Goal: Task Accomplishment & Management: Manage account settings

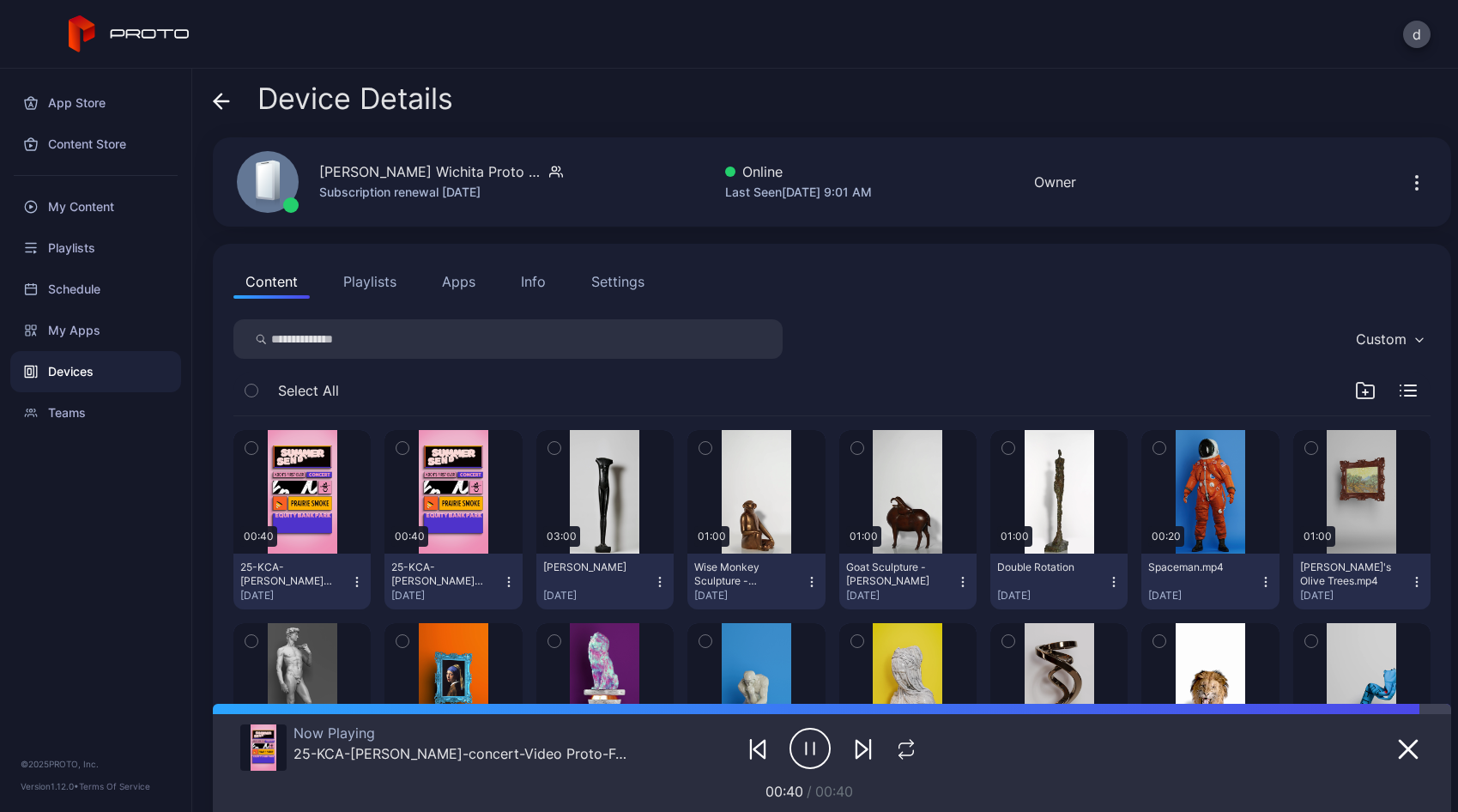
scroll to position [3, 0]
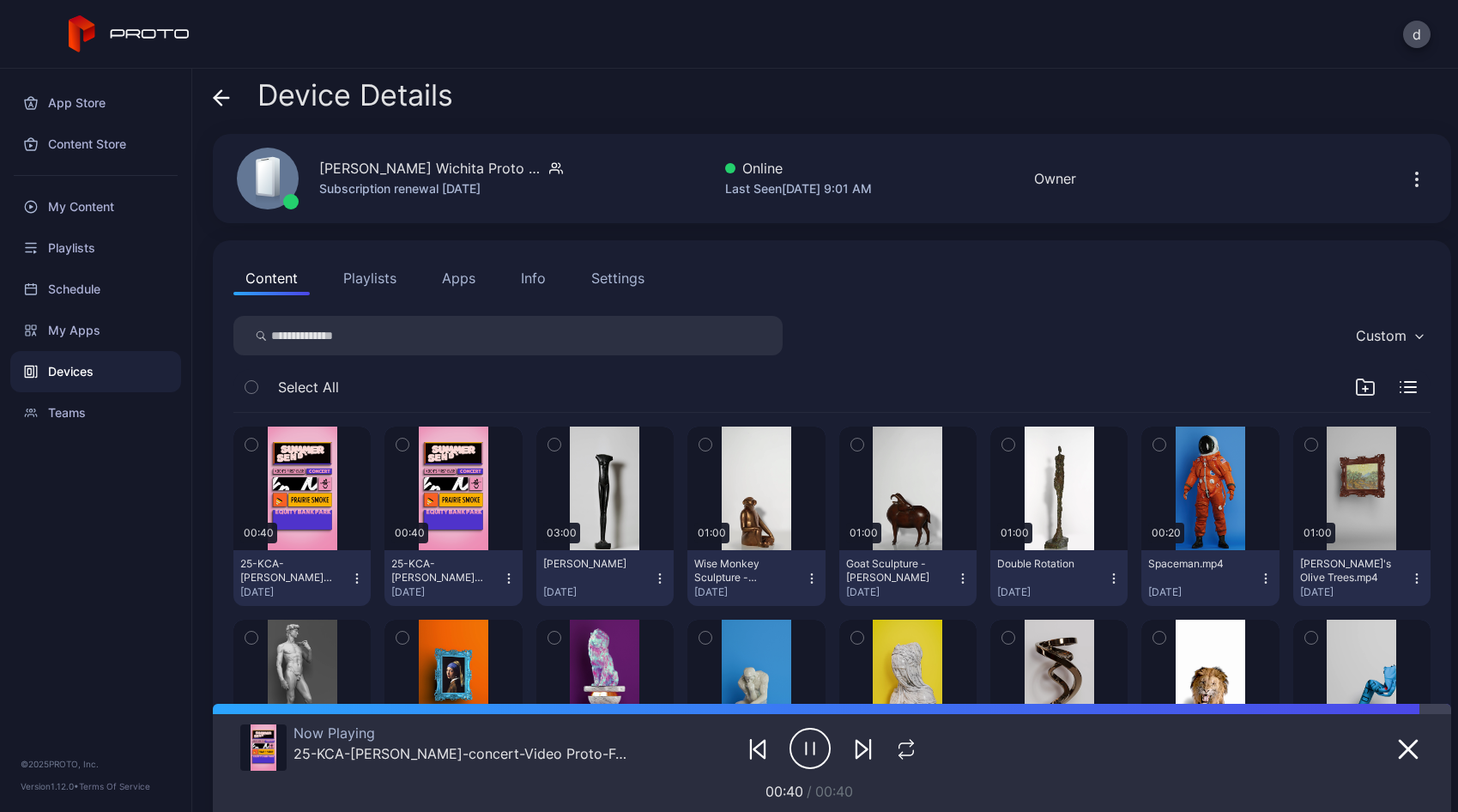
click at [606, 283] on div "Settings" at bounding box center [617, 278] width 53 height 21
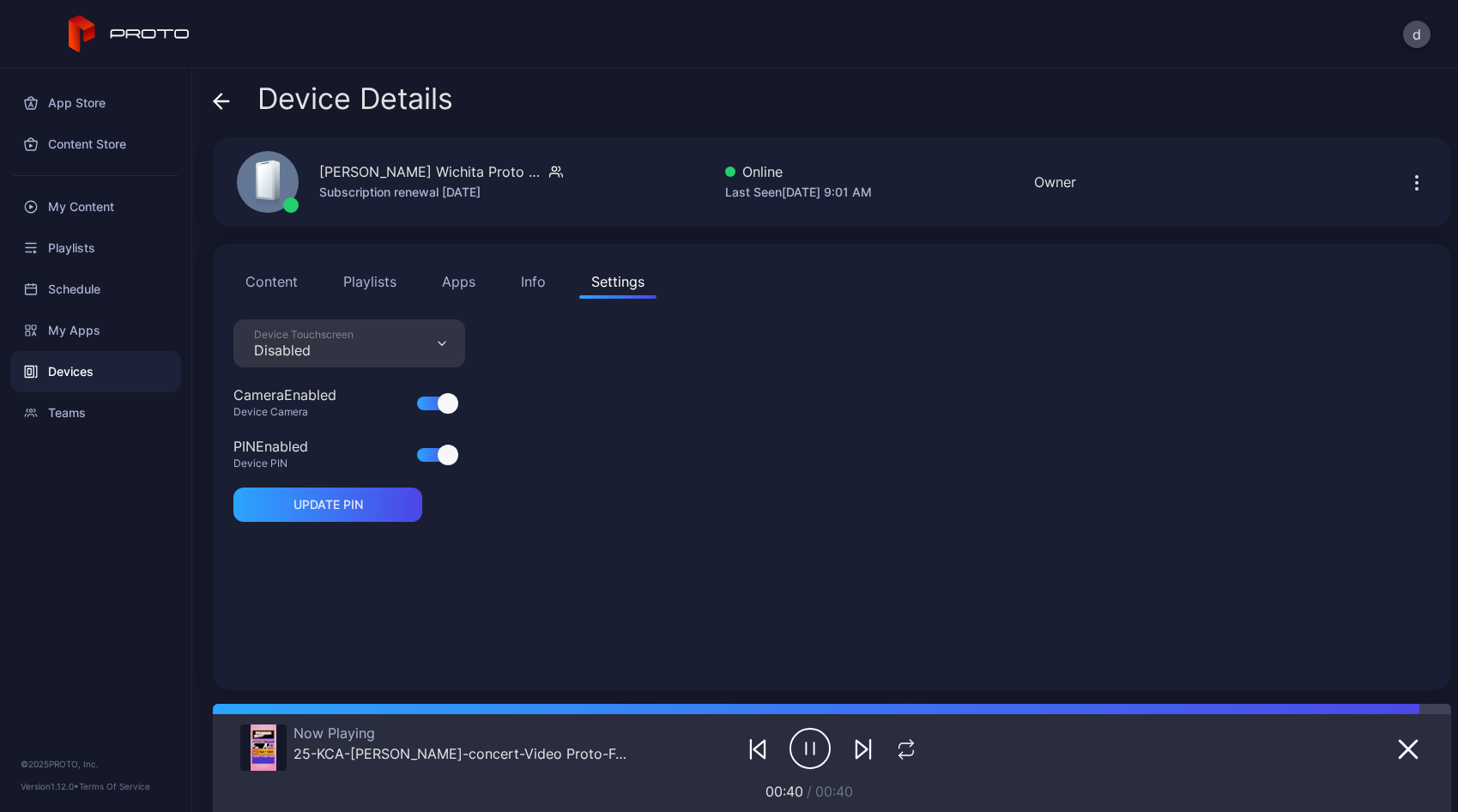
scroll to position [0, 0]
click at [429, 345] on div "Device Touchscreen Disabled" at bounding box center [349, 343] width 231 height 48
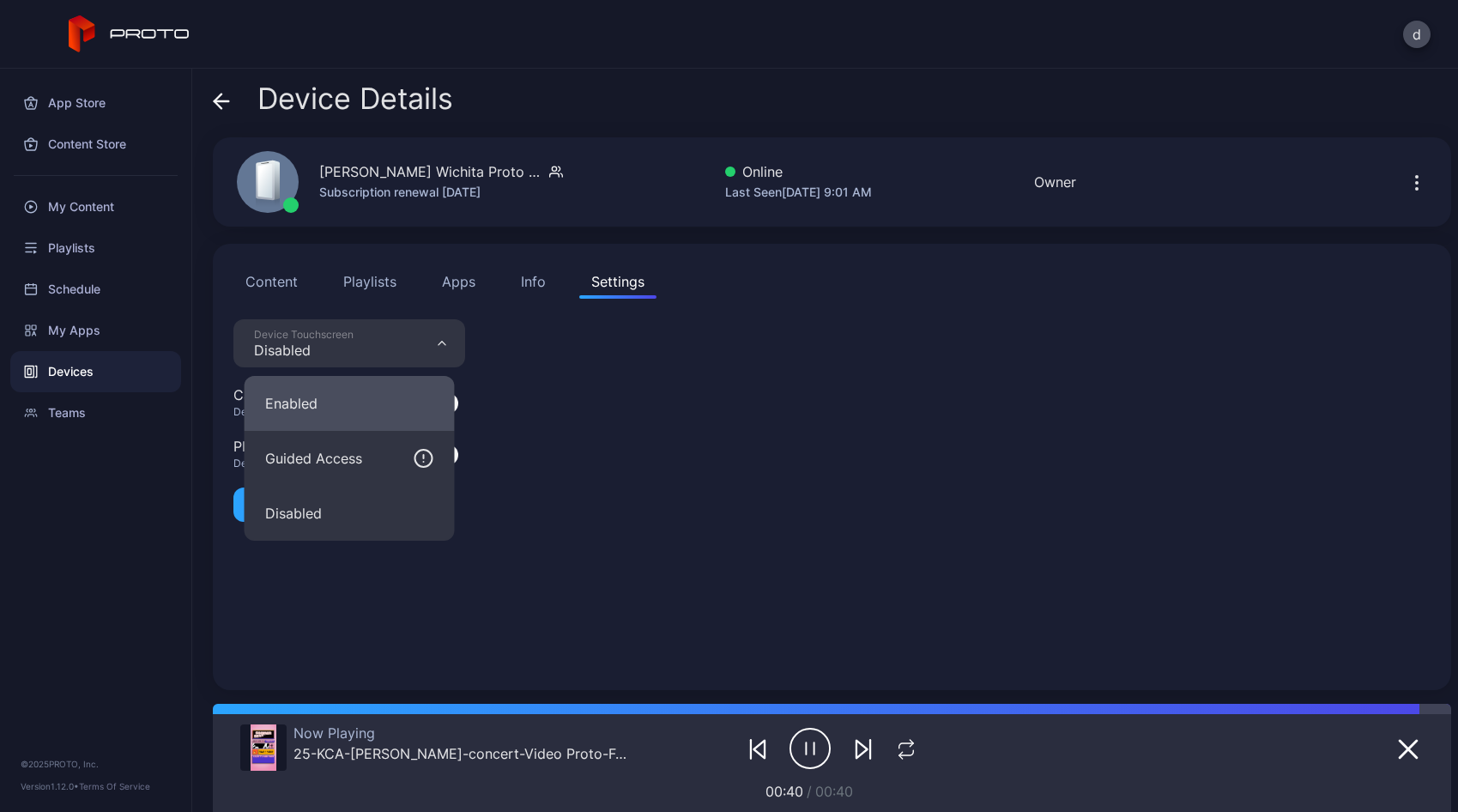
click at [397, 408] on button "Enabled" at bounding box center [350, 403] width 210 height 55
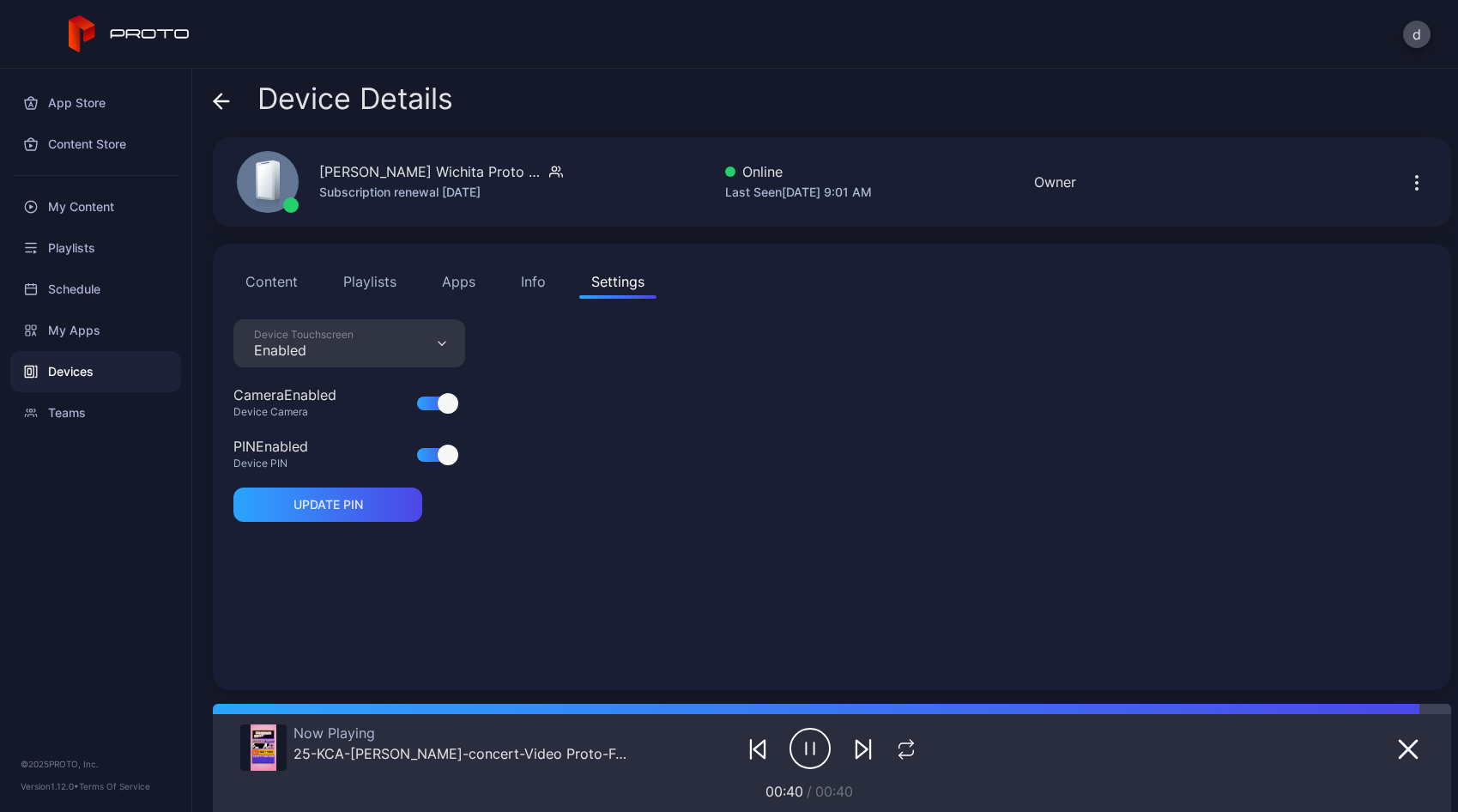
click at [288, 288] on button "Content" at bounding box center [271, 281] width 77 height 34
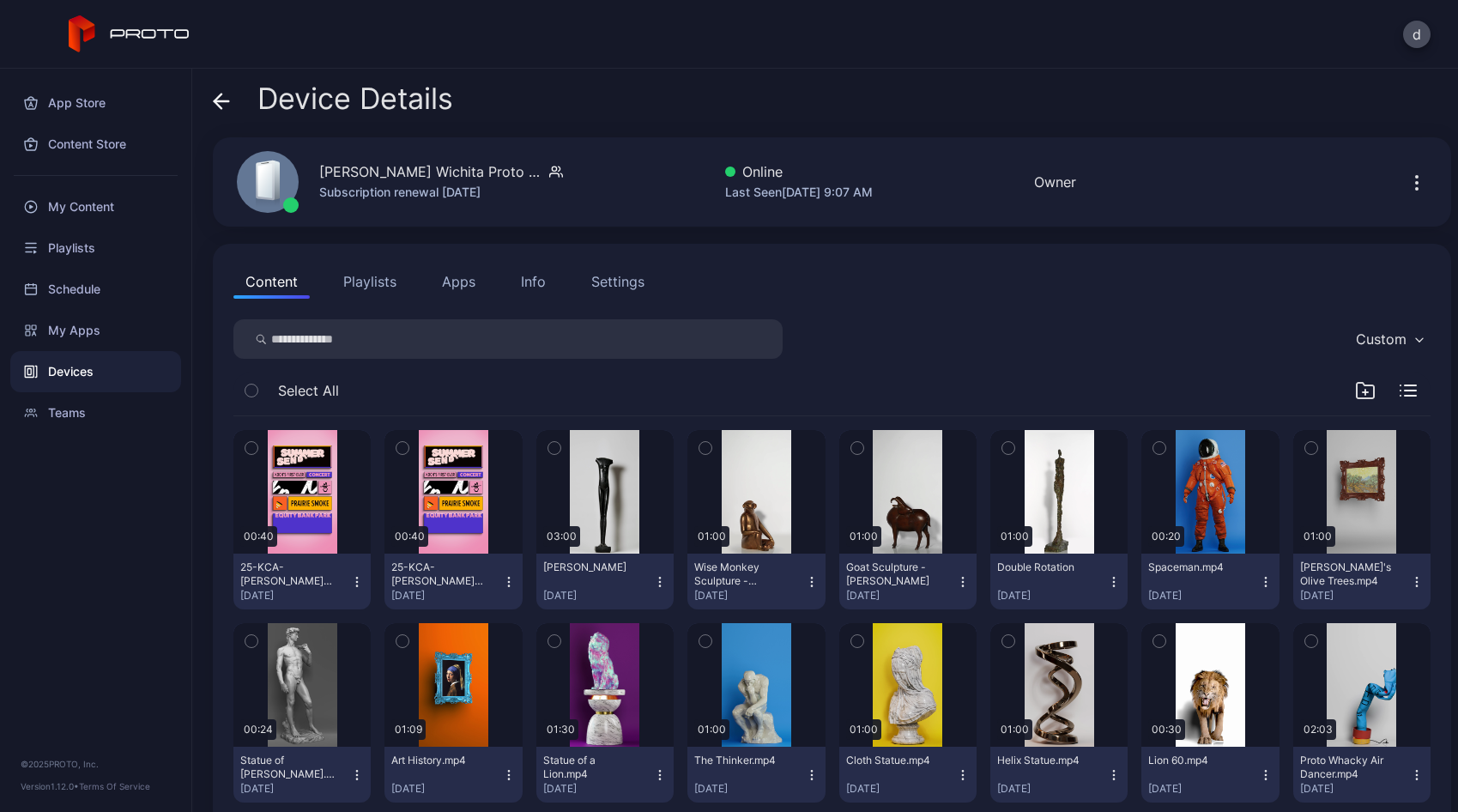
click at [605, 276] on div "Settings" at bounding box center [617, 282] width 53 height 21
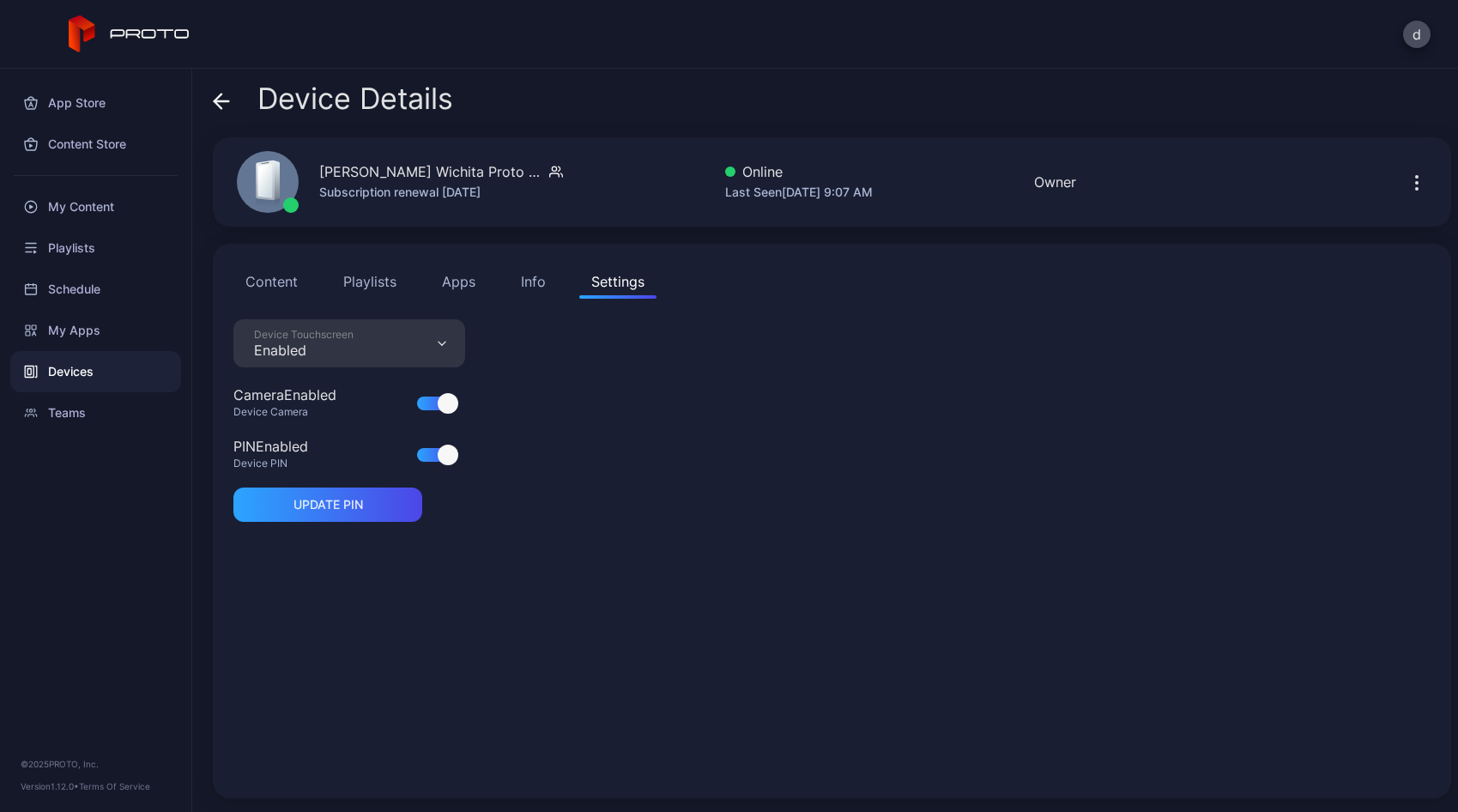
click at [348, 349] on div "Enabled" at bounding box center [303, 350] width 99 height 17
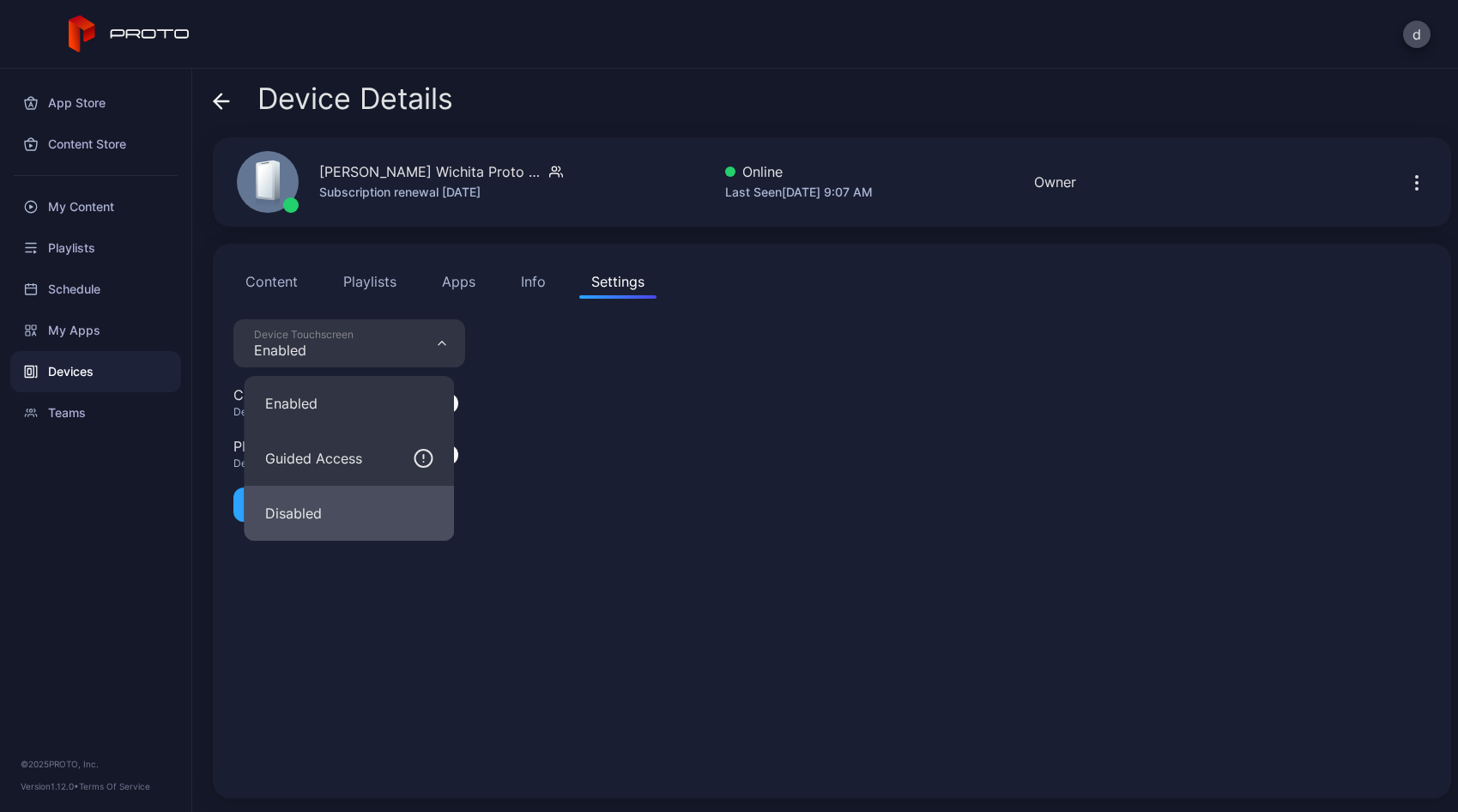
click at [359, 513] on button "Disabled" at bounding box center [350, 513] width 210 height 55
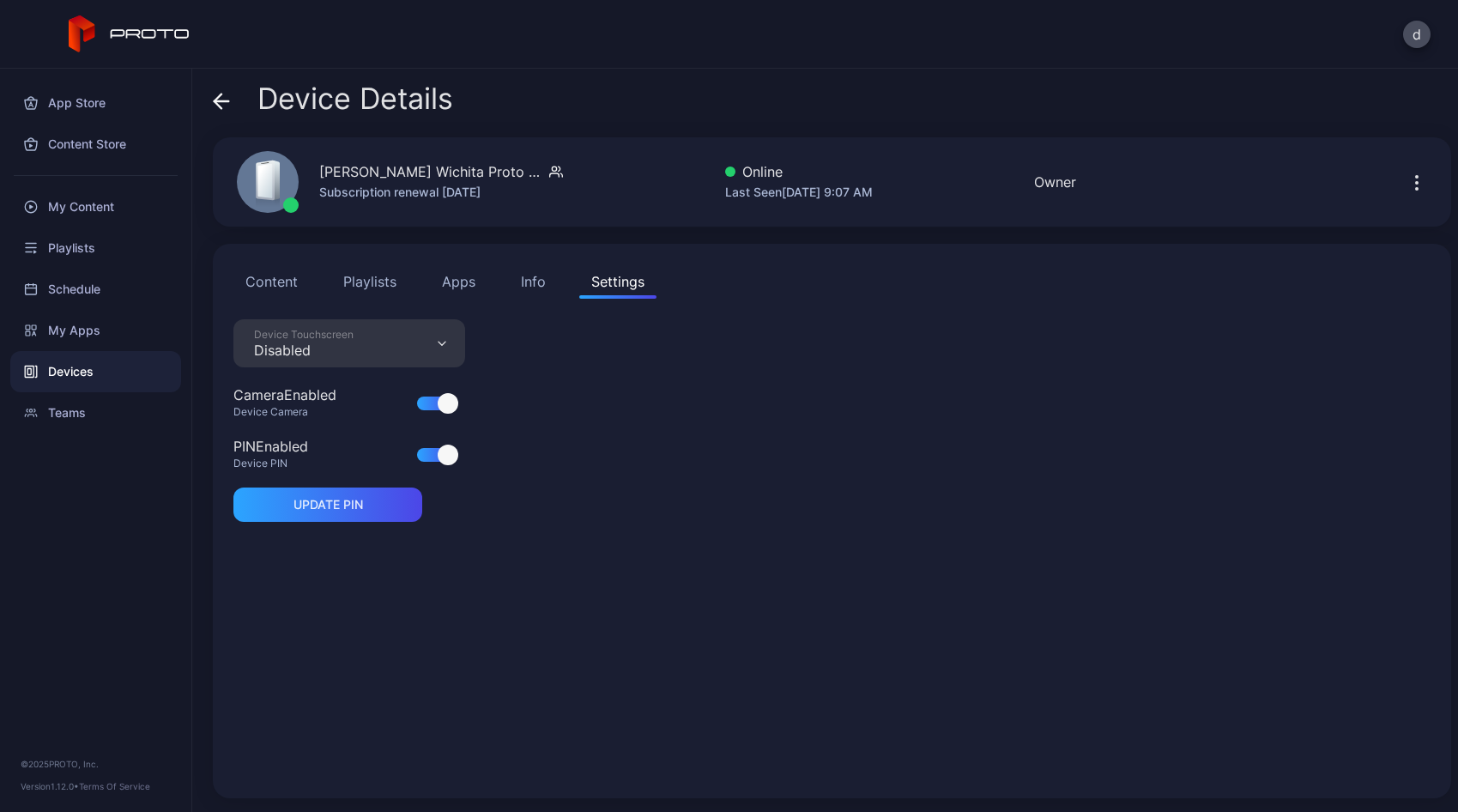
click at [543, 556] on div "Device Touchscreen Disabled Camera Enabled Device Camera PIN Enabled Device PIN…" at bounding box center [831, 548] width 1197 height 458
click at [276, 296] on button "Content" at bounding box center [271, 281] width 77 height 34
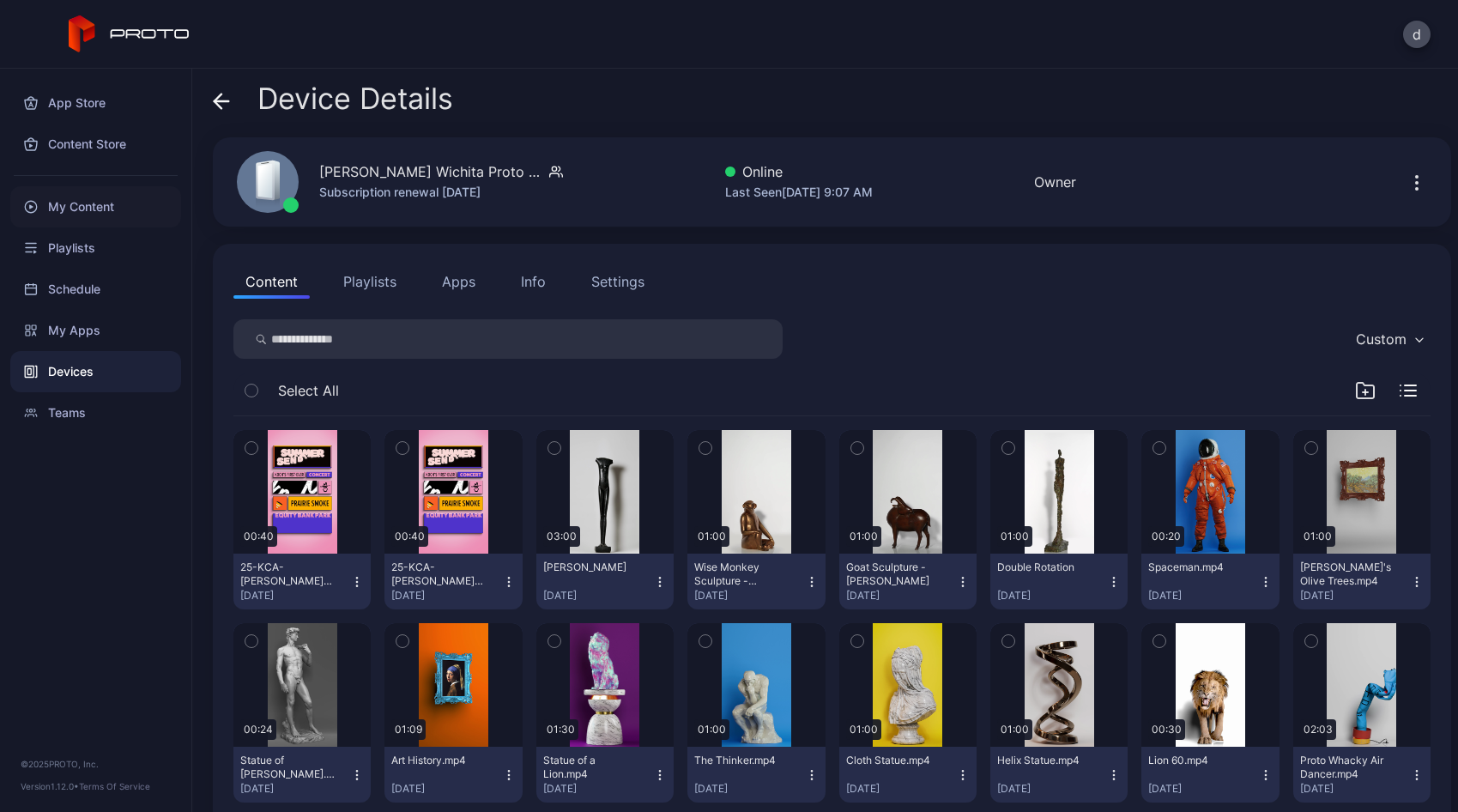
click at [94, 207] on div "My Content" at bounding box center [96, 206] width 170 height 41
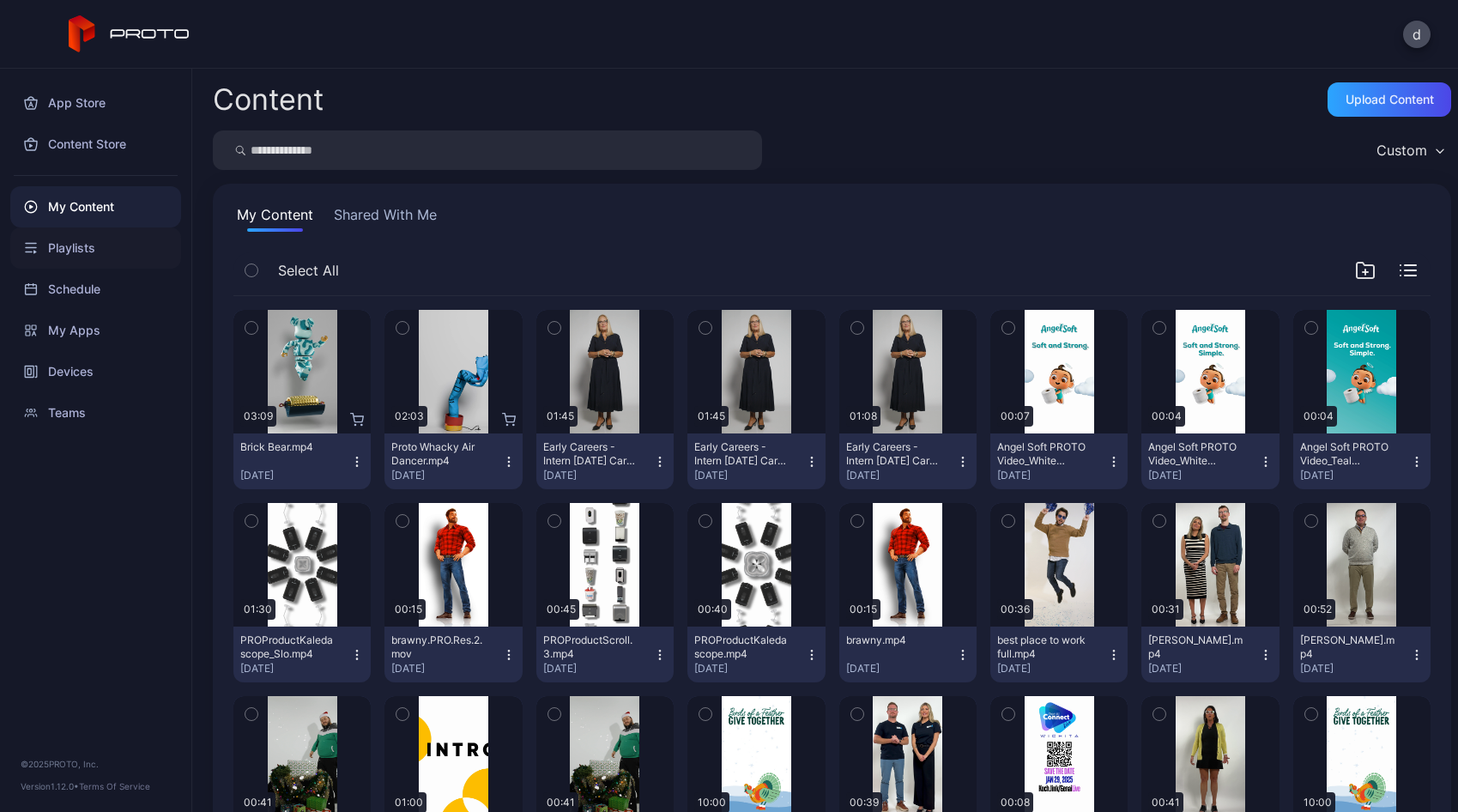
click at [107, 255] on div "Playlists" at bounding box center [96, 248] width 170 height 41
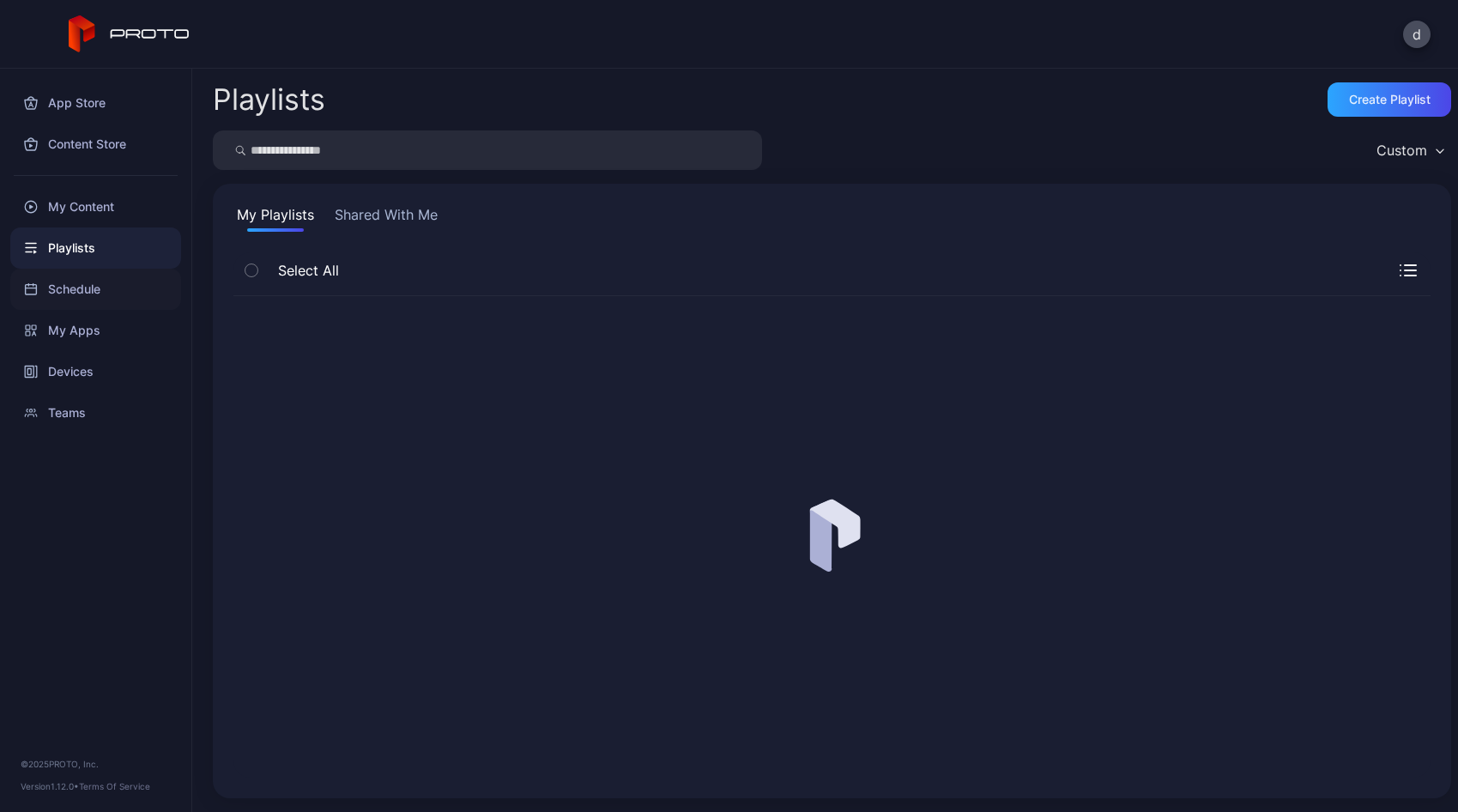
click at [103, 299] on div "Schedule" at bounding box center [96, 289] width 170 height 41
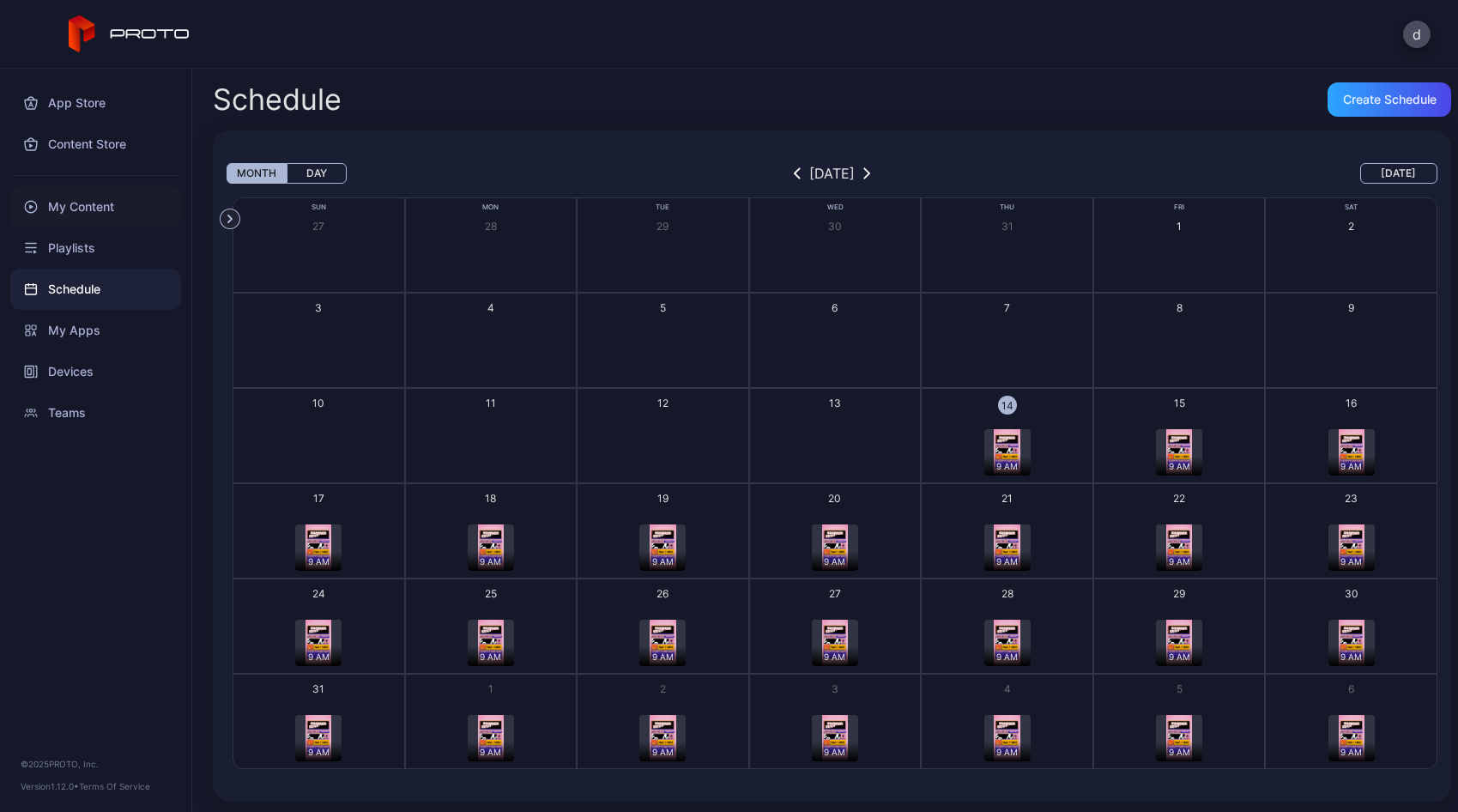
click at [103, 216] on div "My Content" at bounding box center [96, 206] width 170 height 41
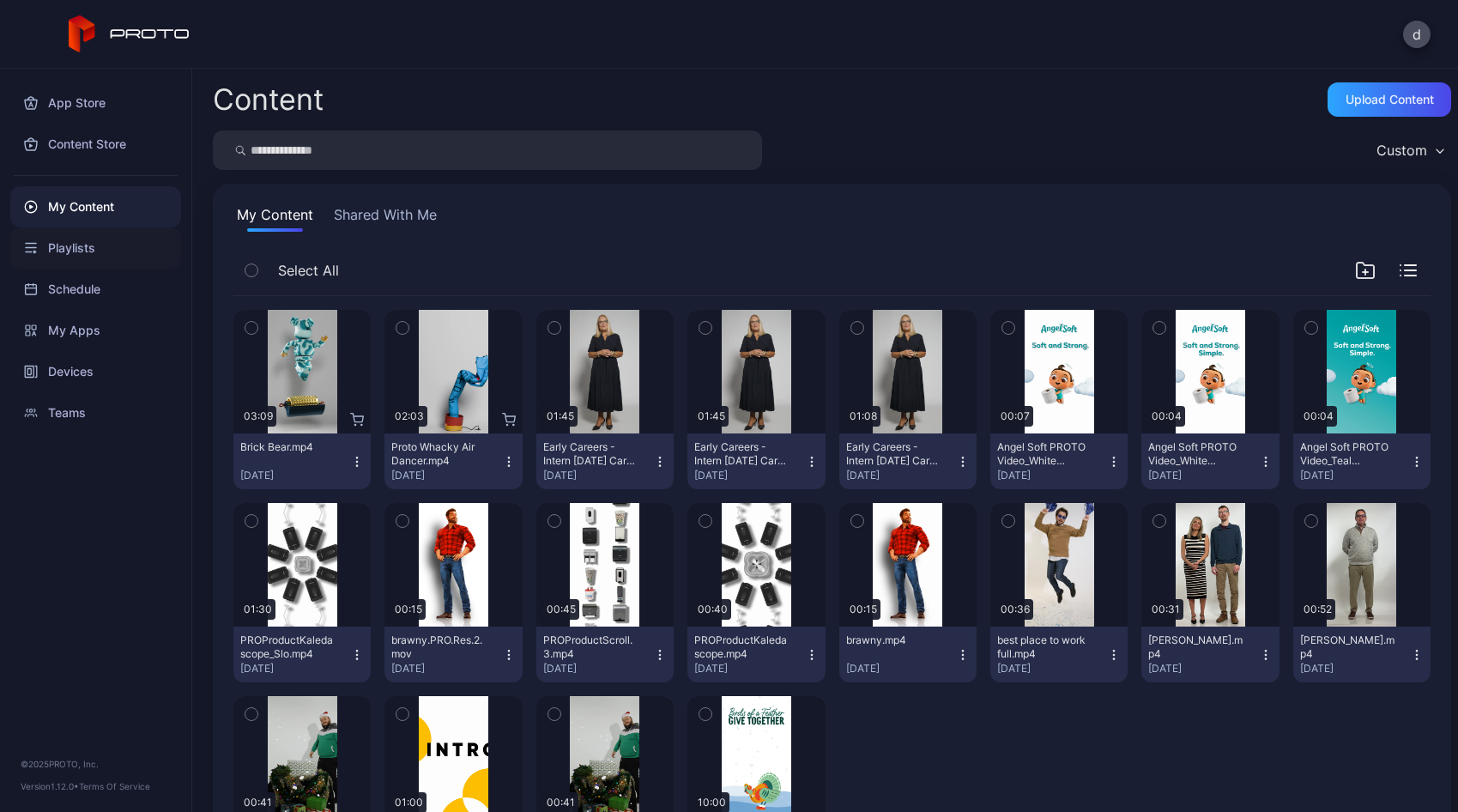
click at [97, 250] on div "Playlists" at bounding box center [96, 248] width 170 height 41
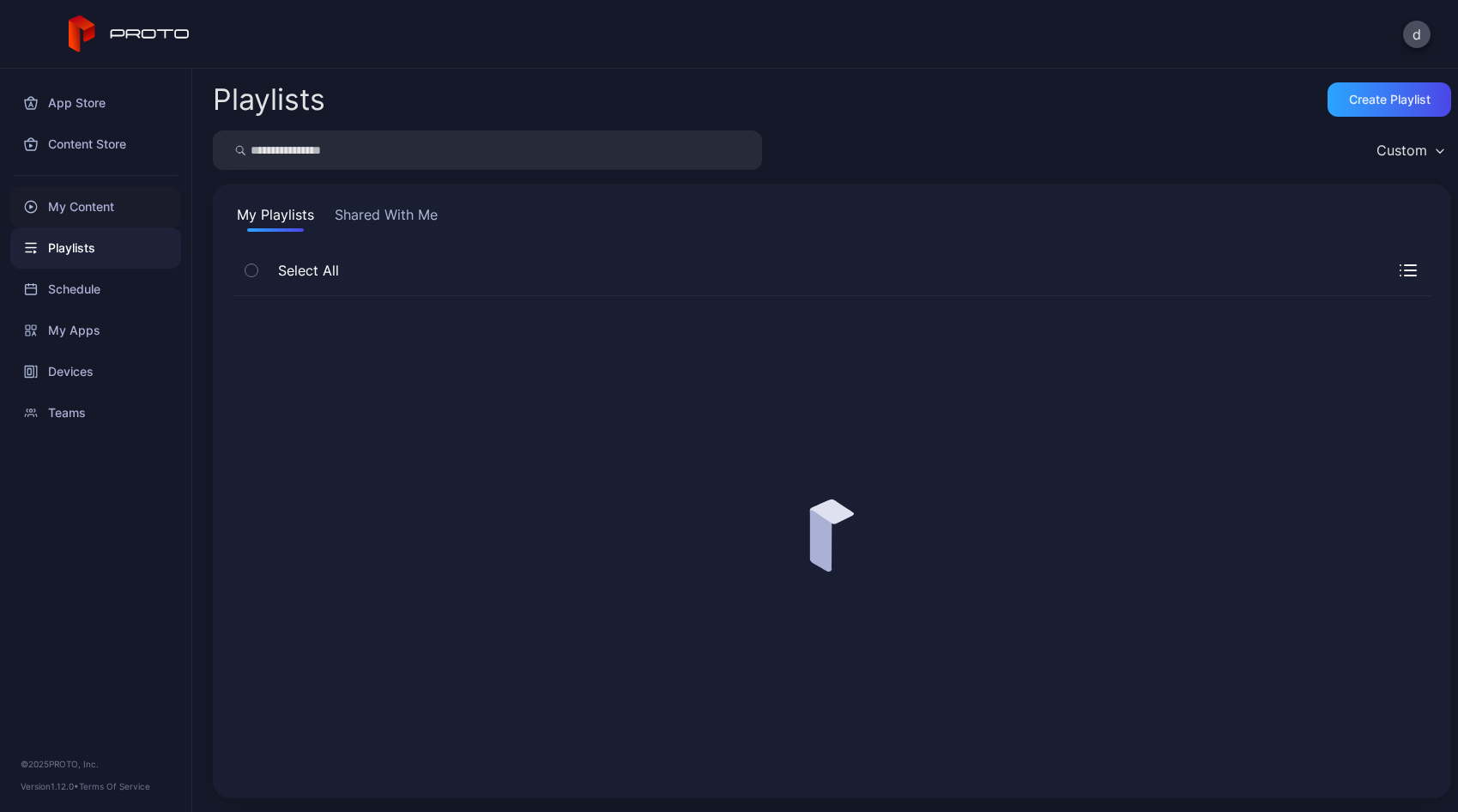
click at [102, 211] on div "My Content" at bounding box center [96, 206] width 170 height 41
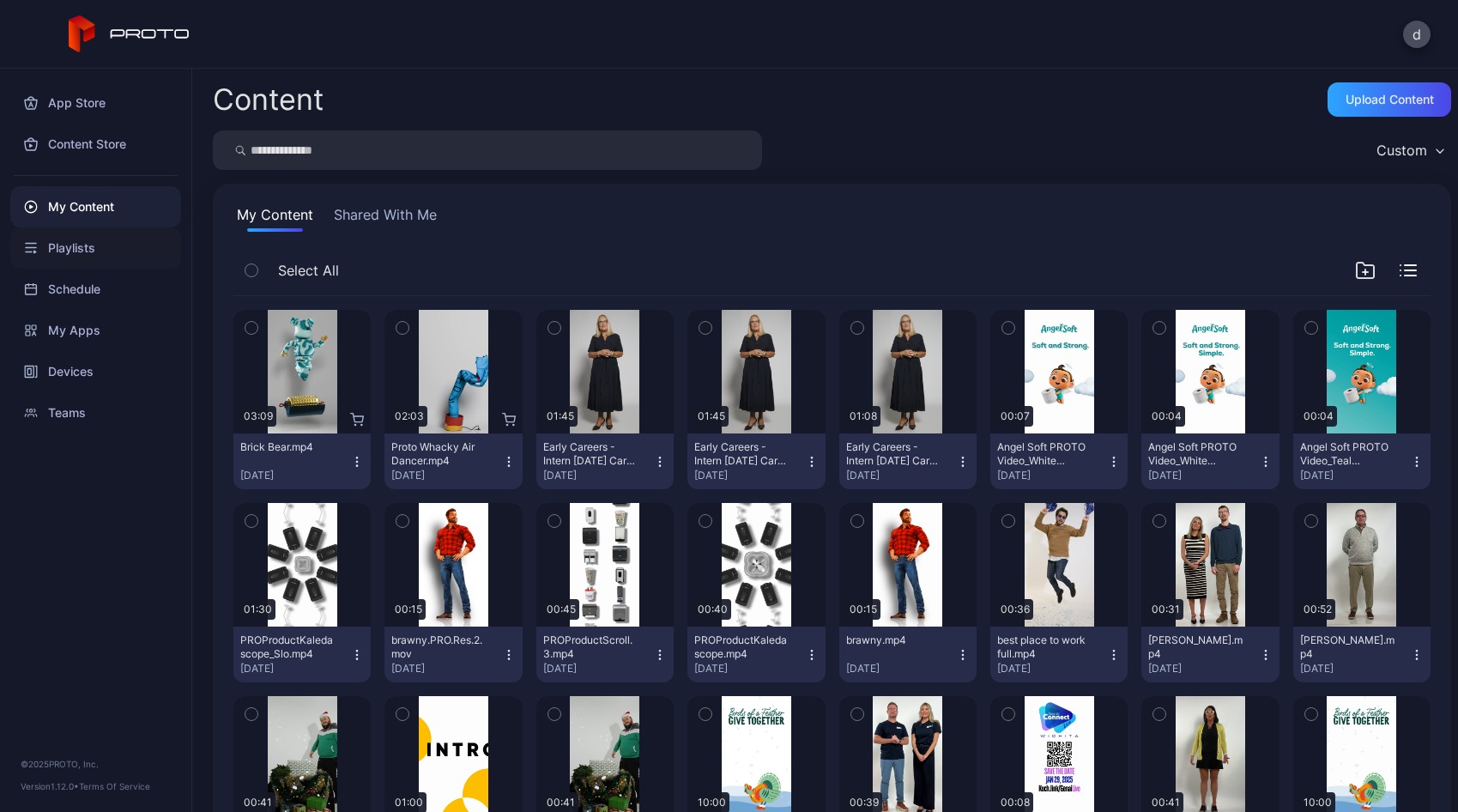
click at [91, 250] on div "Playlists" at bounding box center [96, 248] width 170 height 41
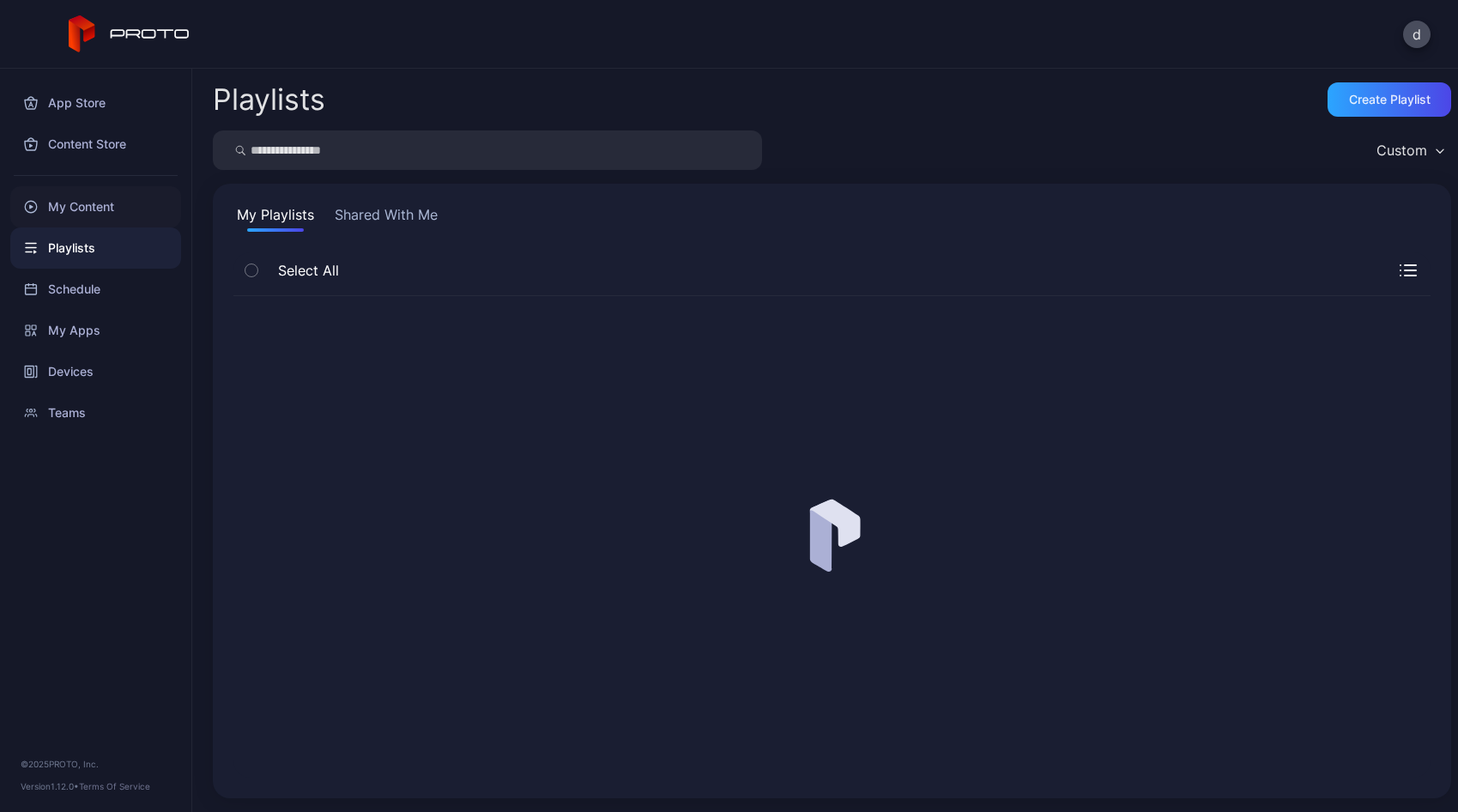
click at [98, 205] on div "My Content" at bounding box center [96, 206] width 170 height 41
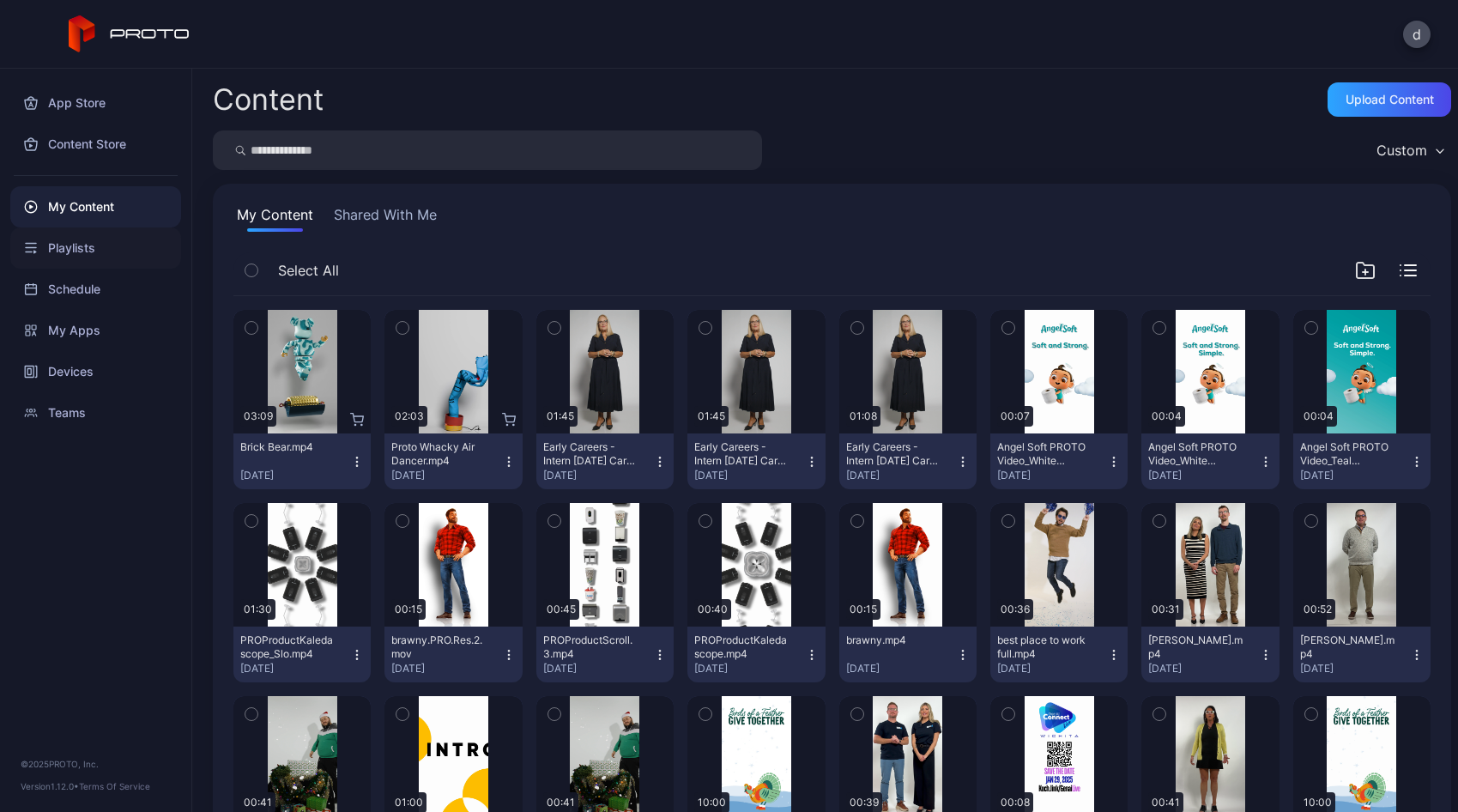
click at [105, 246] on div "Playlists" at bounding box center [96, 248] width 170 height 41
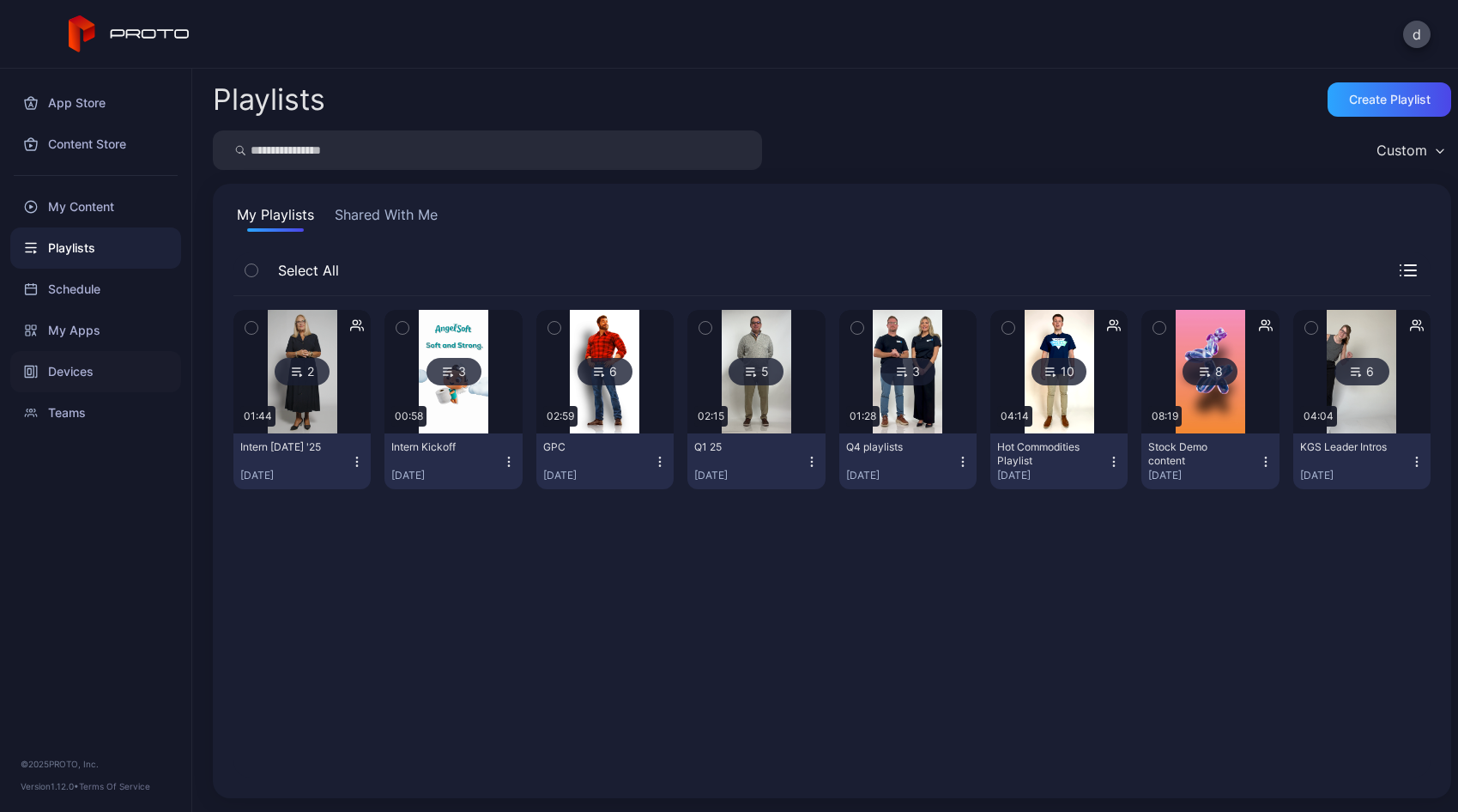
click at [85, 376] on div "Devices" at bounding box center [96, 371] width 170 height 41
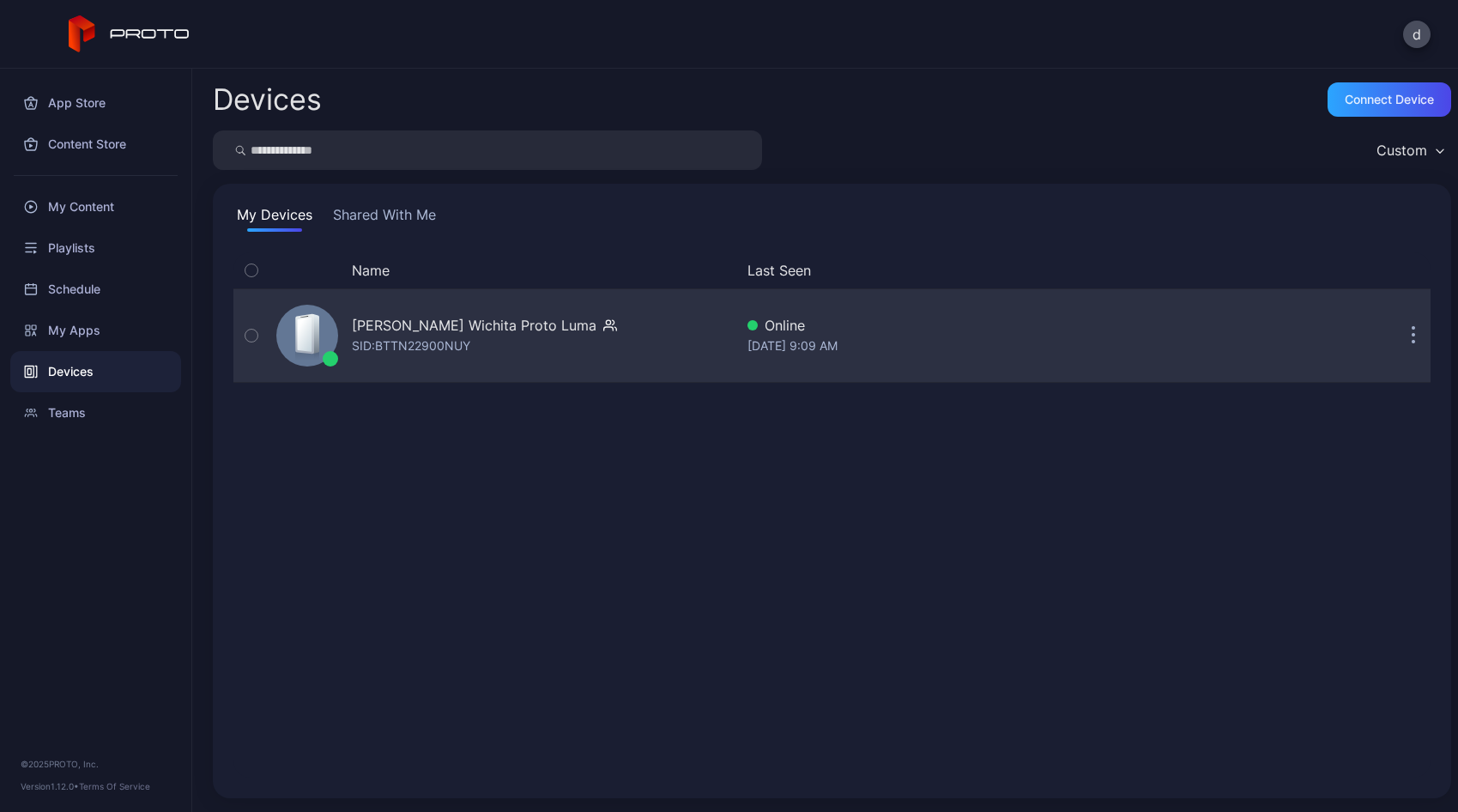
click at [503, 324] on div "[PERSON_NAME] Wichita Proto Luma" at bounding box center [474, 325] width 244 height 21
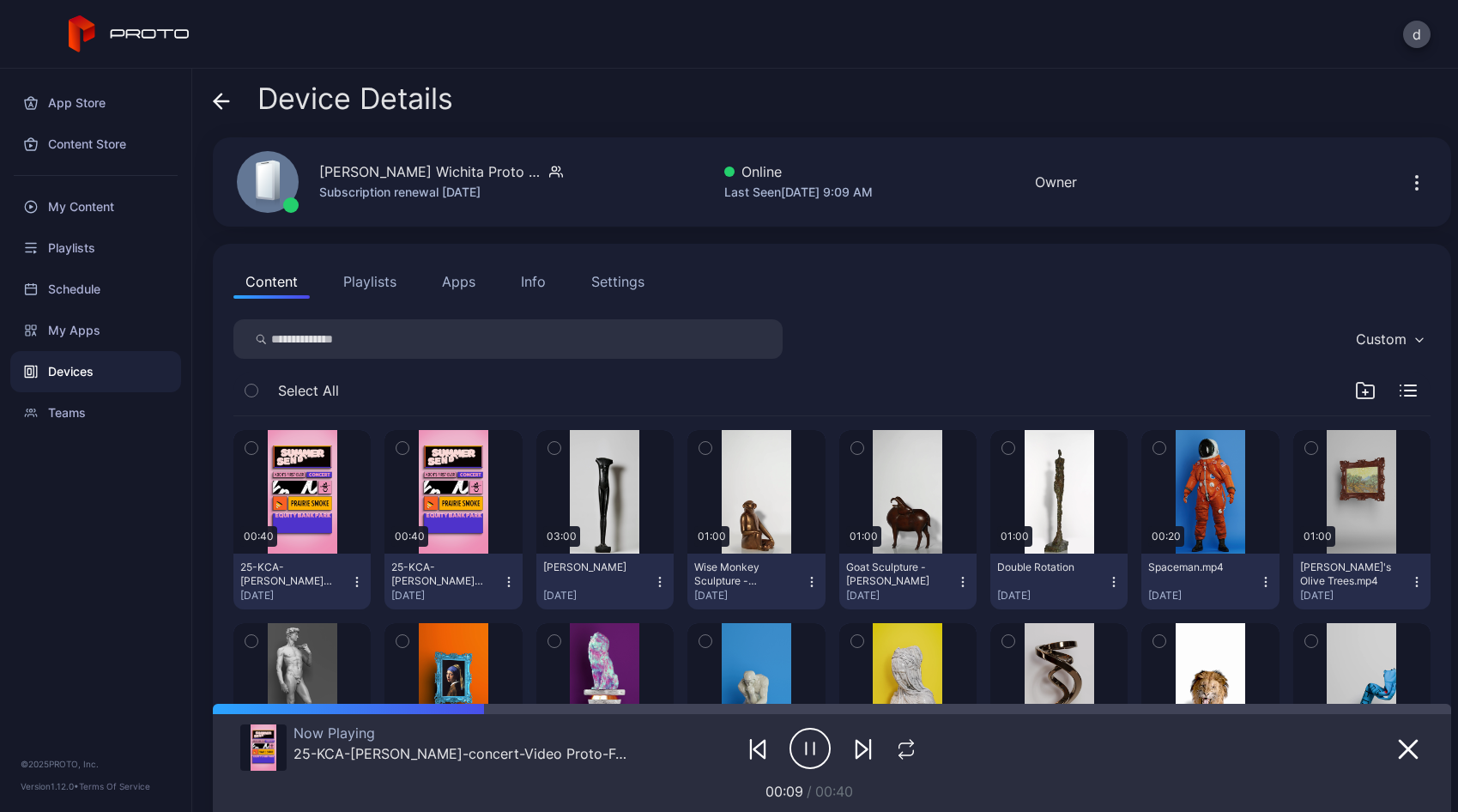
click at [620, 282] on div "Settings" at bounding box center [617, 282] width 53 height 21
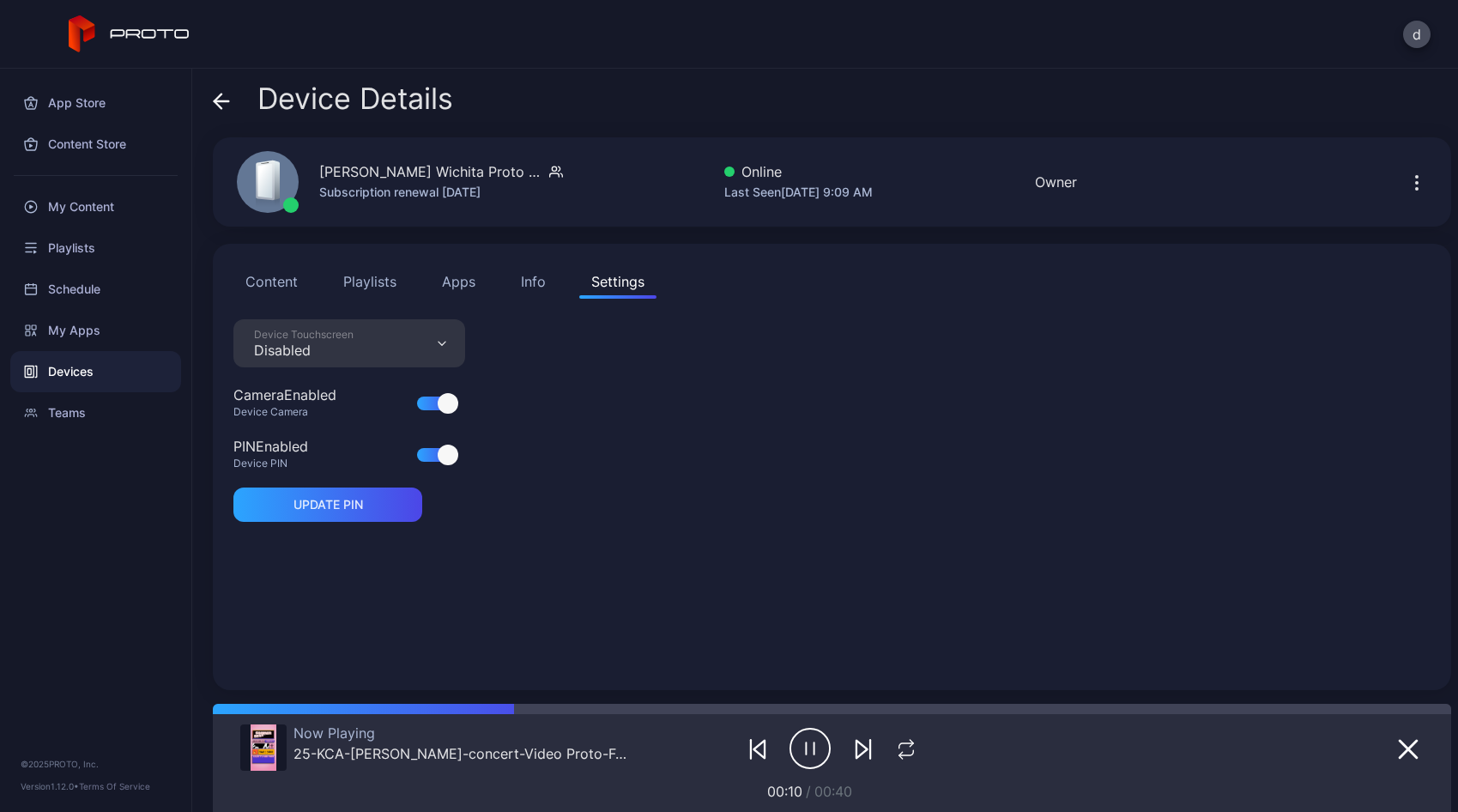
click at [437, 336] on div "Device Touchscreen Disabled" at bounding box center [349, 343] width 231 height 48
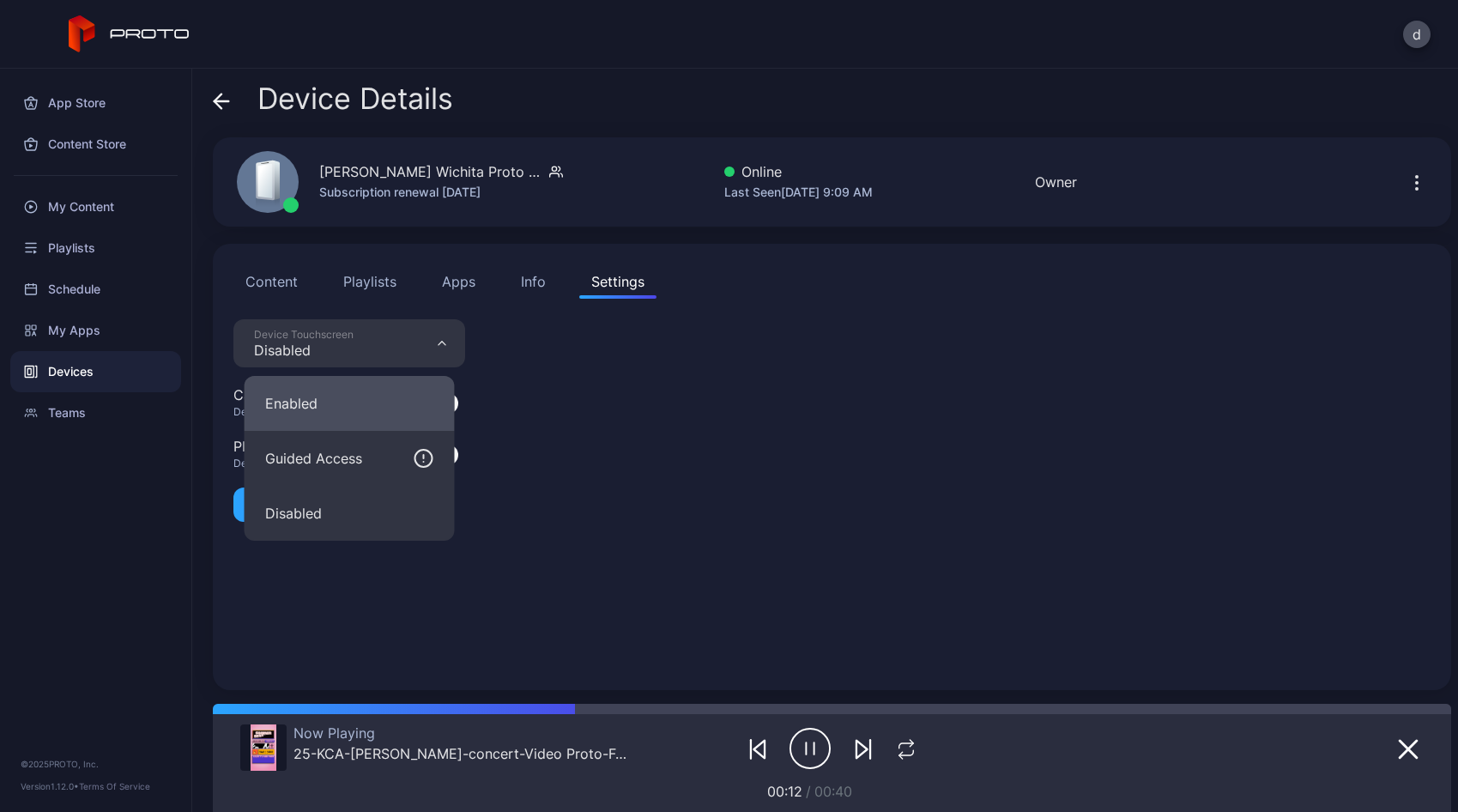
click at [370, 415] on button "Enabled" at bounding box center [350, 403] width 210 height 55
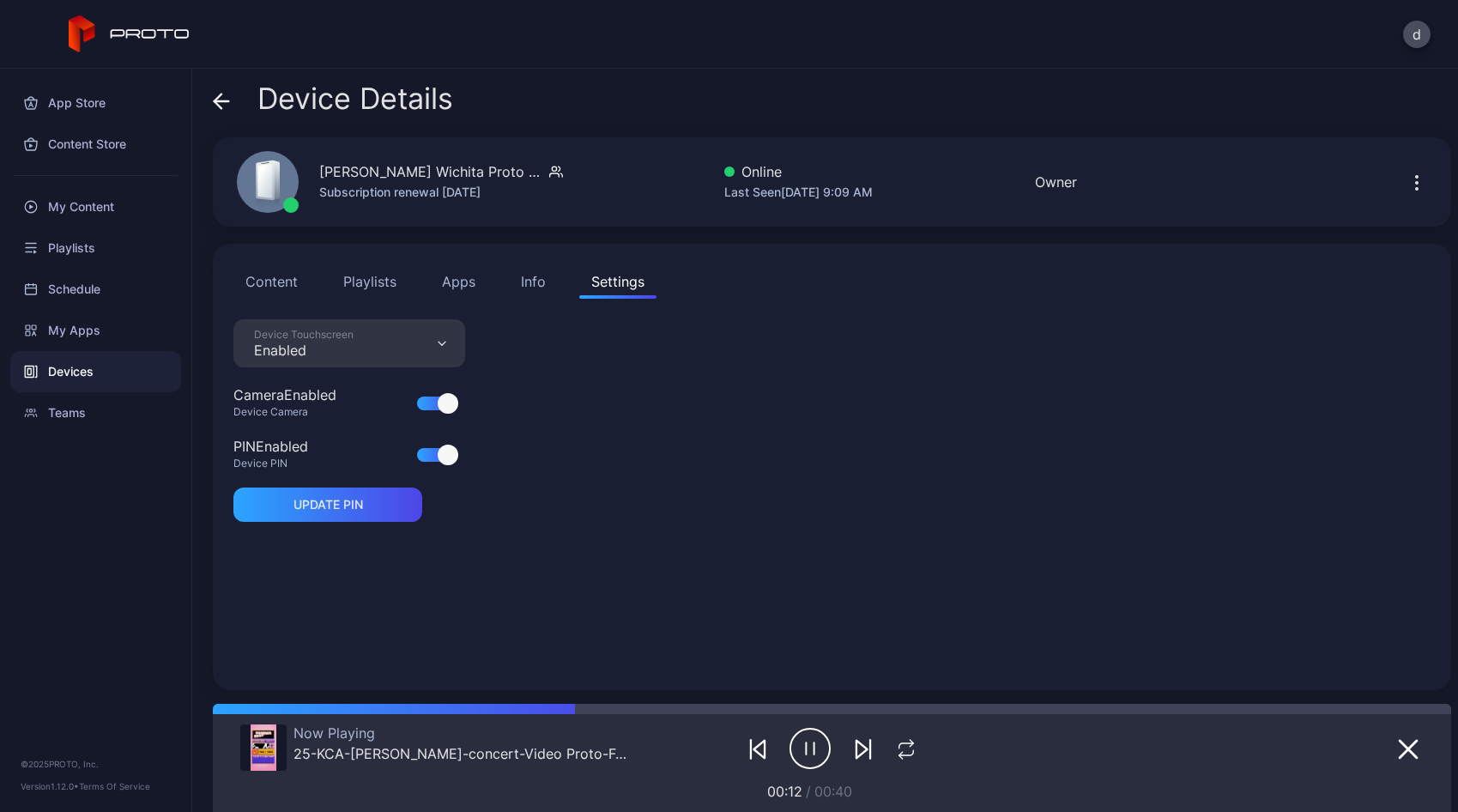
click at [602, 382] on div "Device Touchscreen Enabled Camera Enabled Device Camera PIN Enabled Device PIN …" at bounding box center [831, 494] width 1197 height 350
click at [293, 287] on button "Content" at bounding box center [271, 281] width 77 height 34
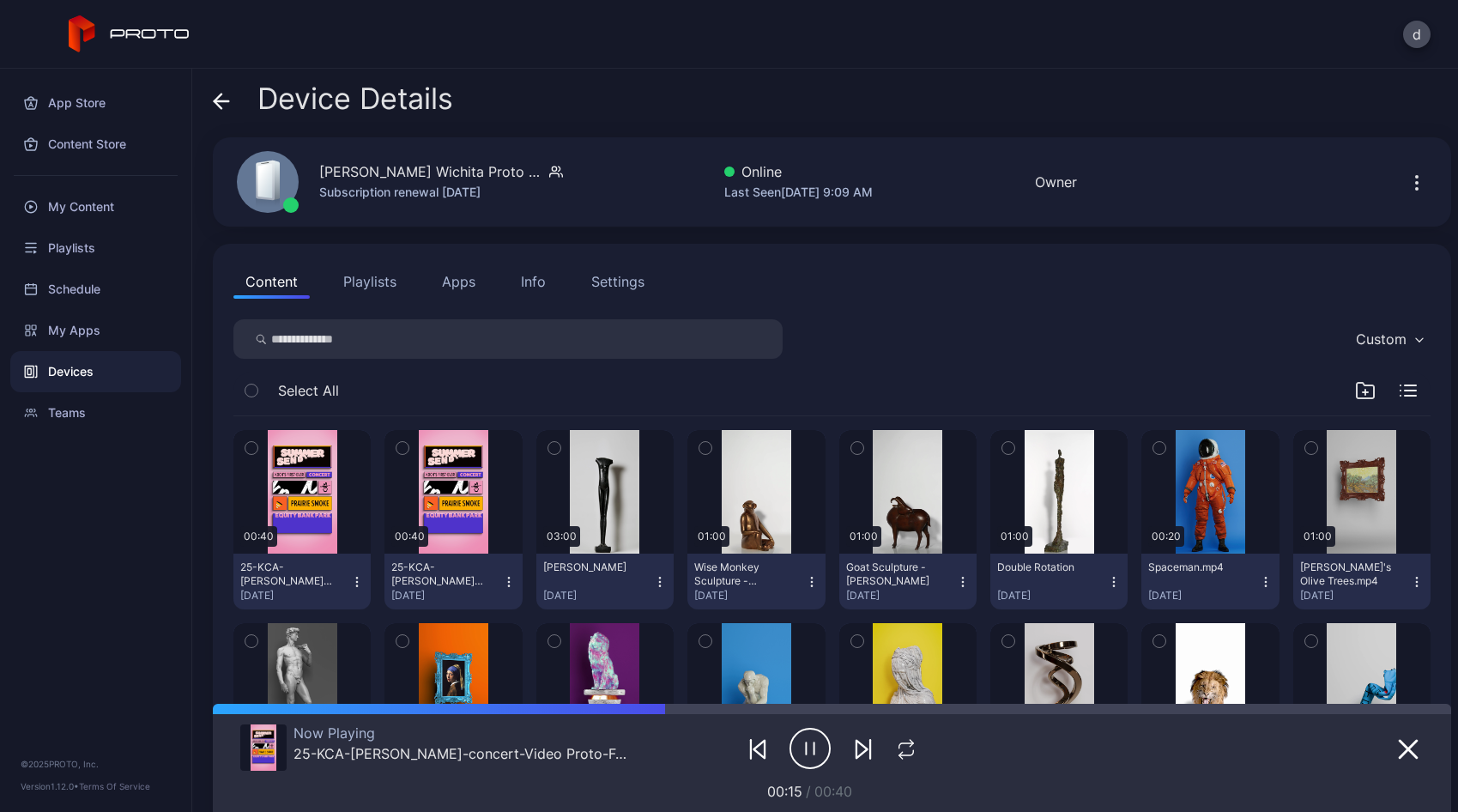
click at [639, 294] on button "Settings" at bounding box center [617, 281] width 77 height 34
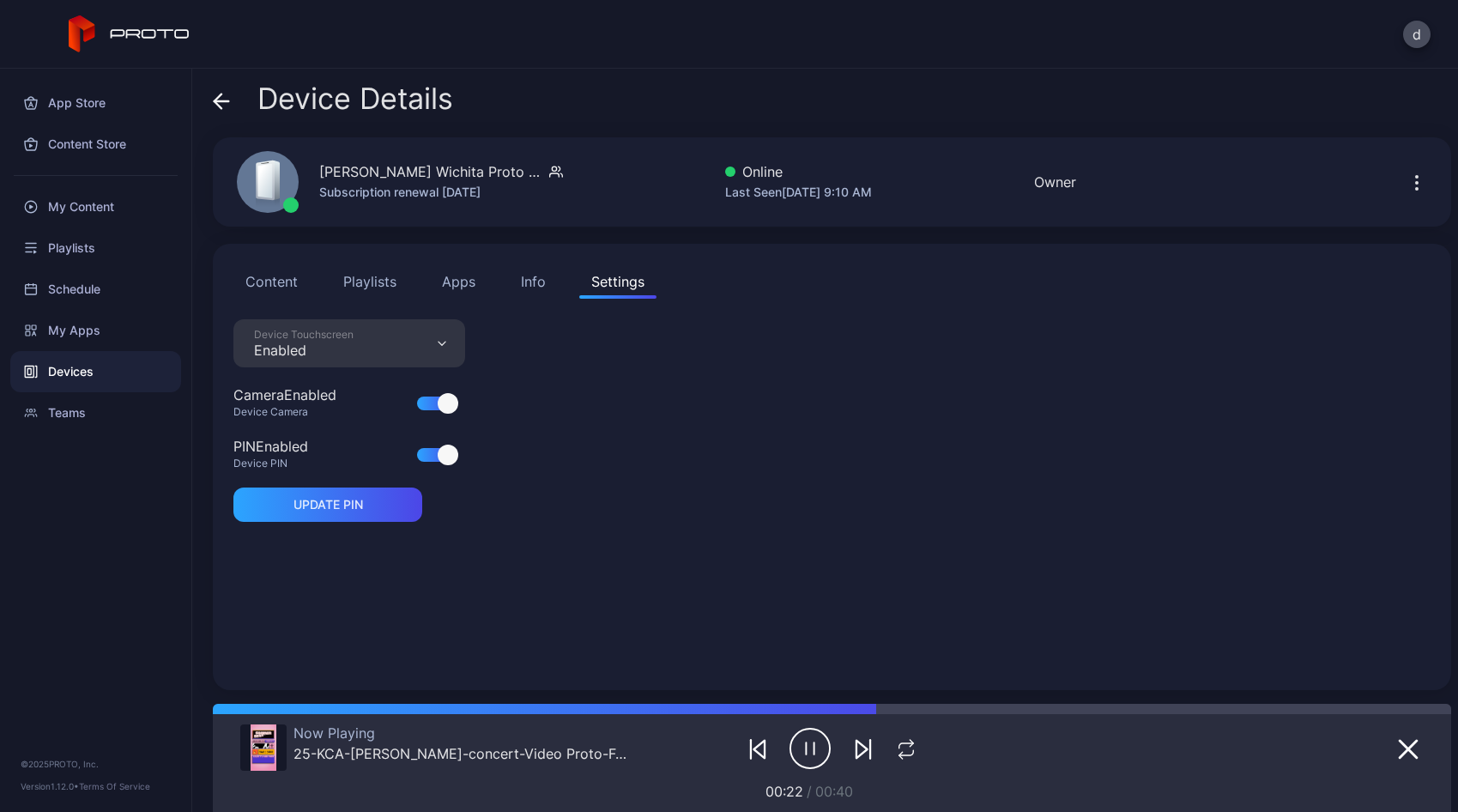
click at [303, 277] on button "Content" at bounding box center [271, 281] width 77 height 34
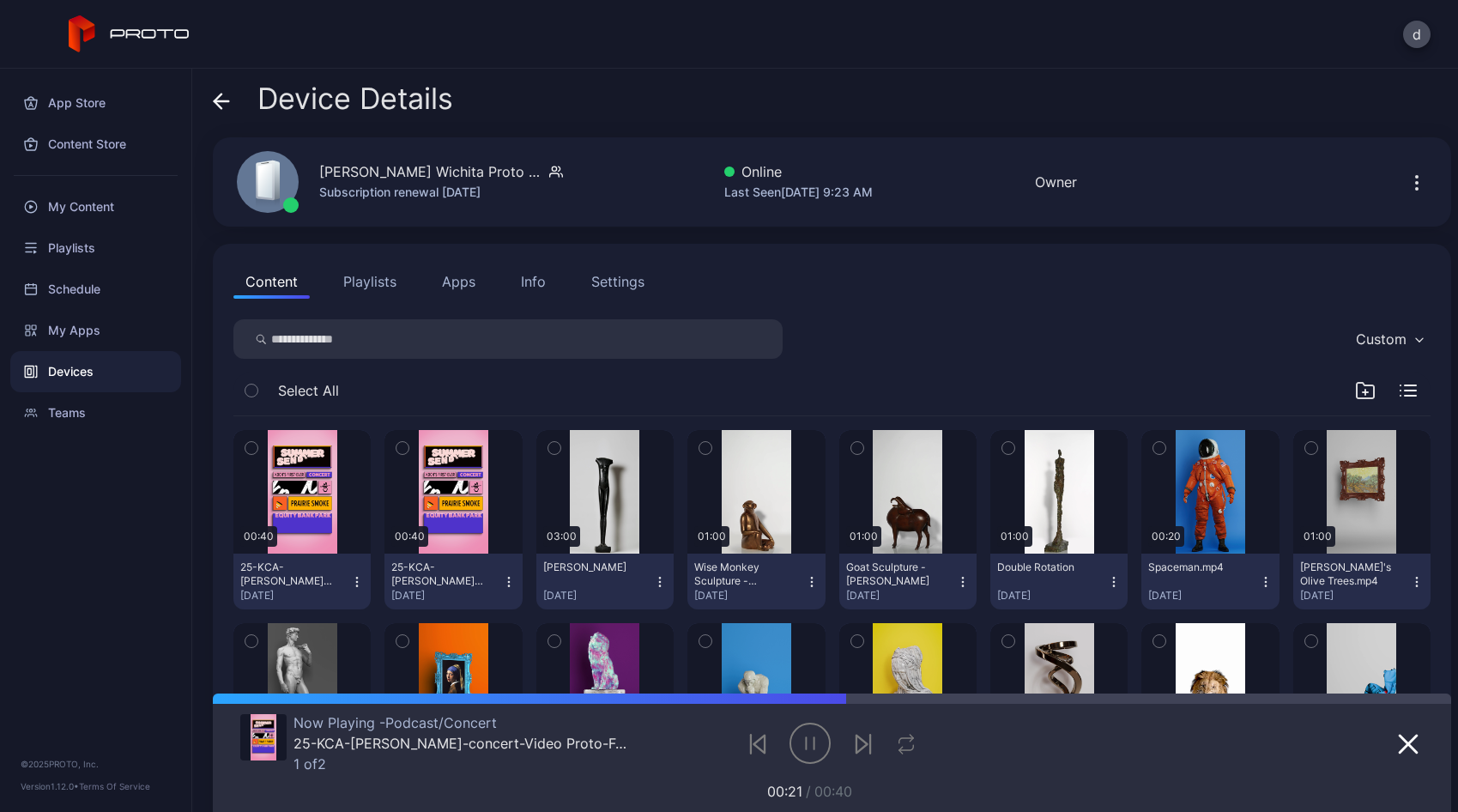
click at [669, 95] on div "Device Details" at bounding box center [832, 103] width 1238 height 41
click at [604, 290] on div "Settings" at bounding box center [617, 282] width 53 height 21
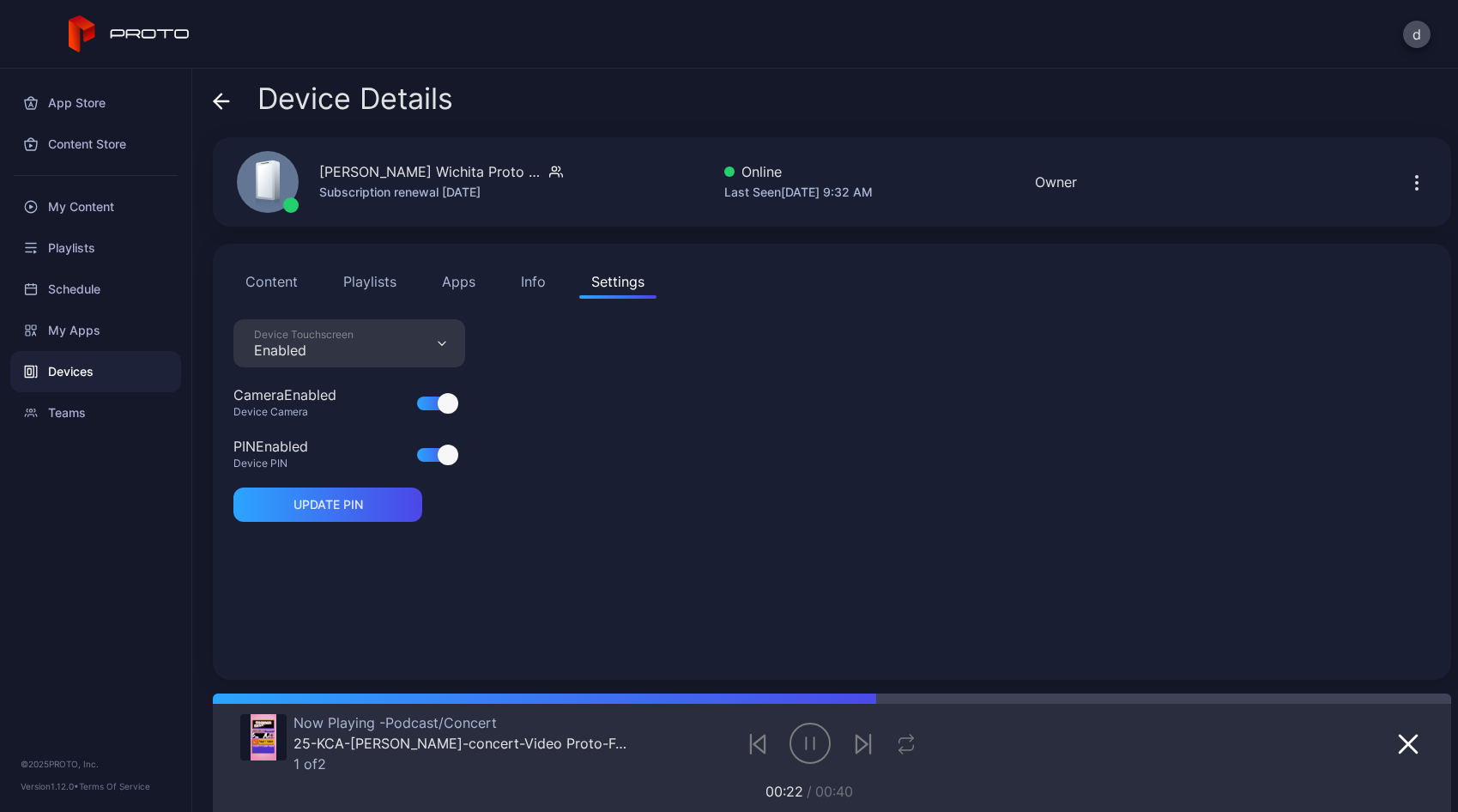
click at [411, 342] on div "Device Touchscreen Enabled" at bounding box center [349, 343] width 231 height 48
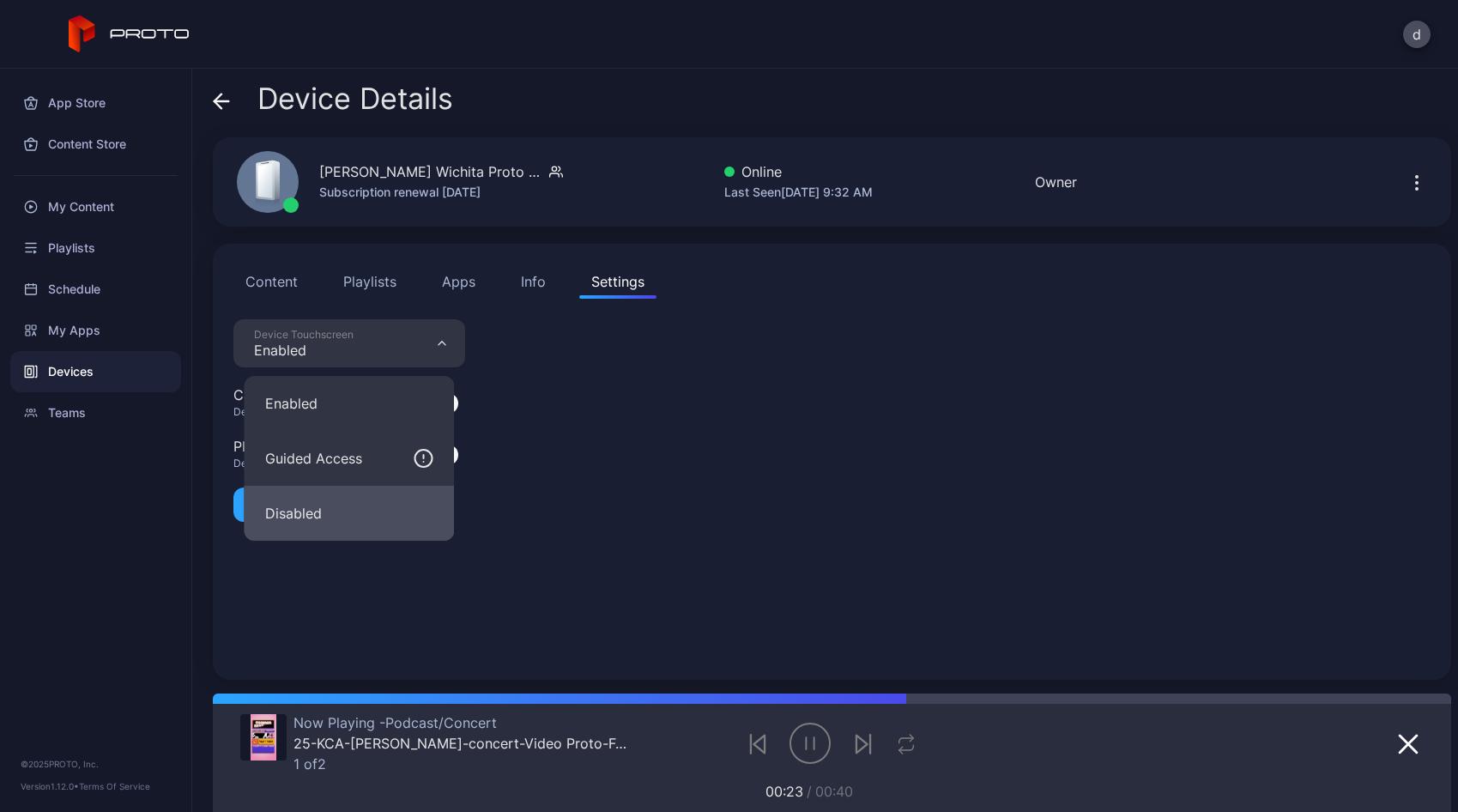
click at [366, 512] on button "Disabled" at bounding box center [350, 513] width 210 height 55
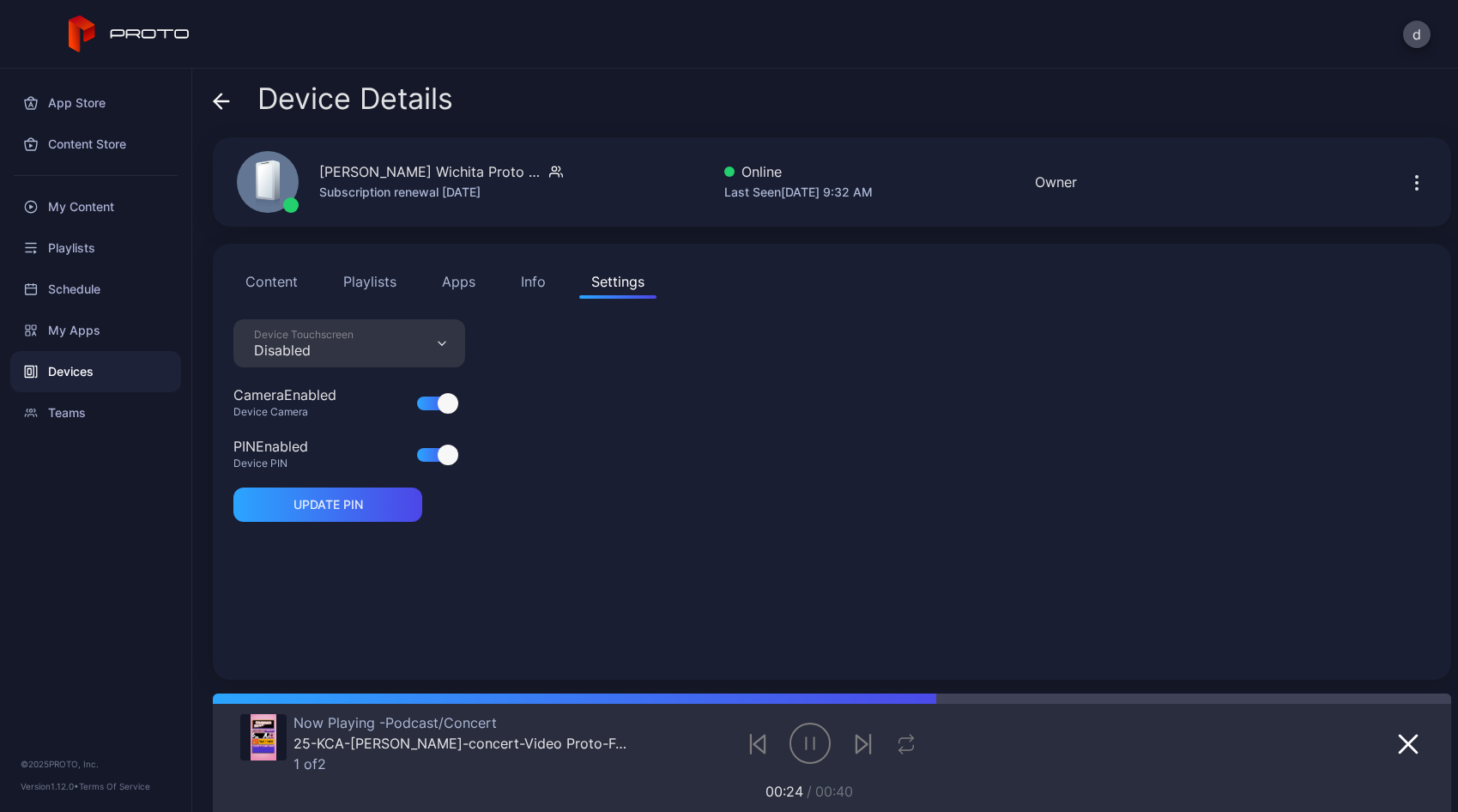
click at [780, 454] on div "Device Touchscreen Disabled Camera Enabled Device Camera PIN Enabled Device PIN…" at bounding box center [831, 489] width 1197 height 340
click at [276, 290] on button "Content" at bounding box center [271, 281] width 77 height 34
